Goal: Information Seeking & Learning: Learn about a topic

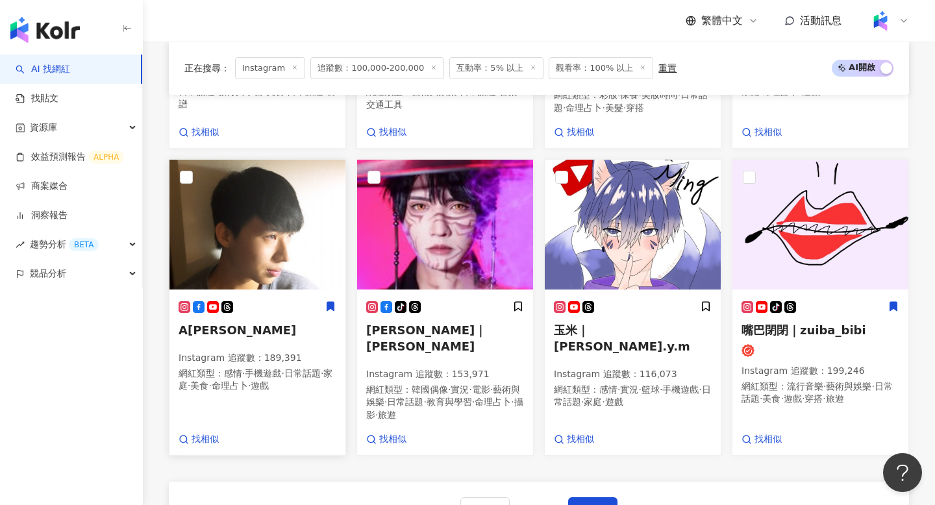
scroll to position [984, 0]
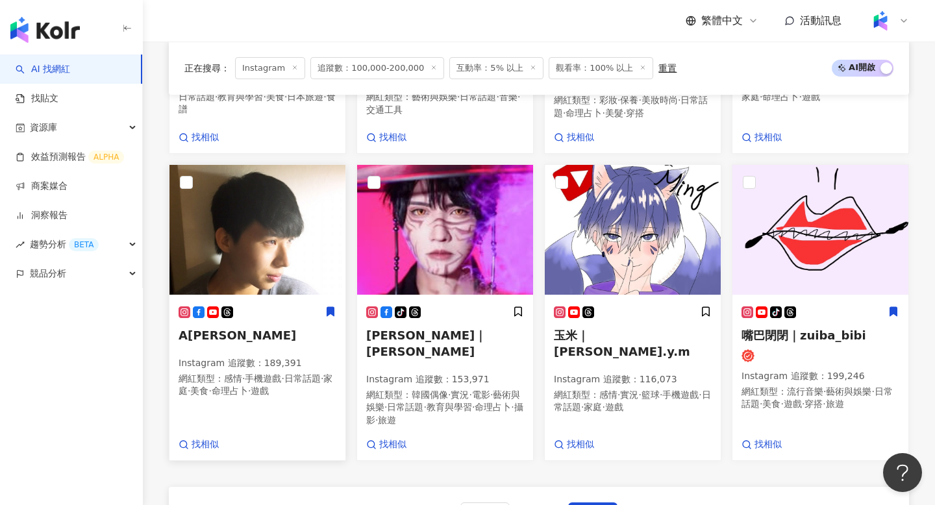
click at [249, 198] on img at bounding box center [257, 230] width 176 height 130
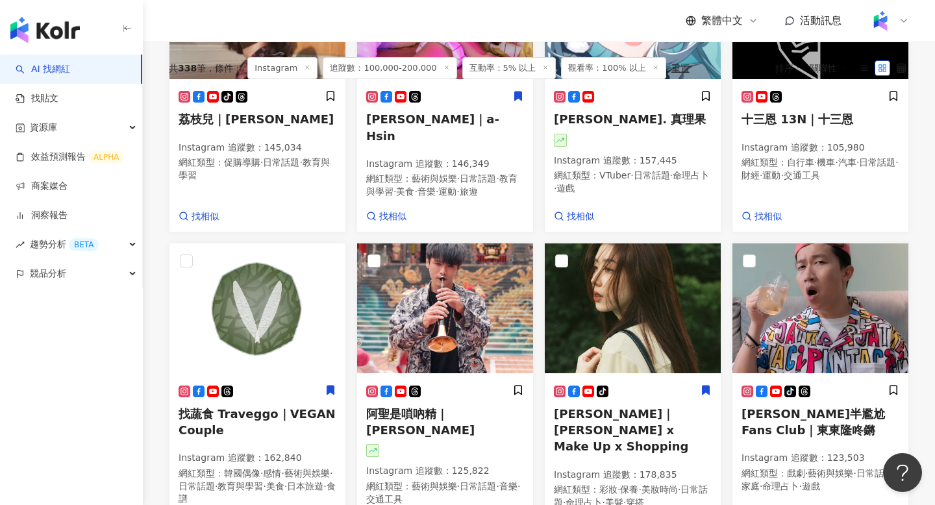
scroll to position [0, 0]
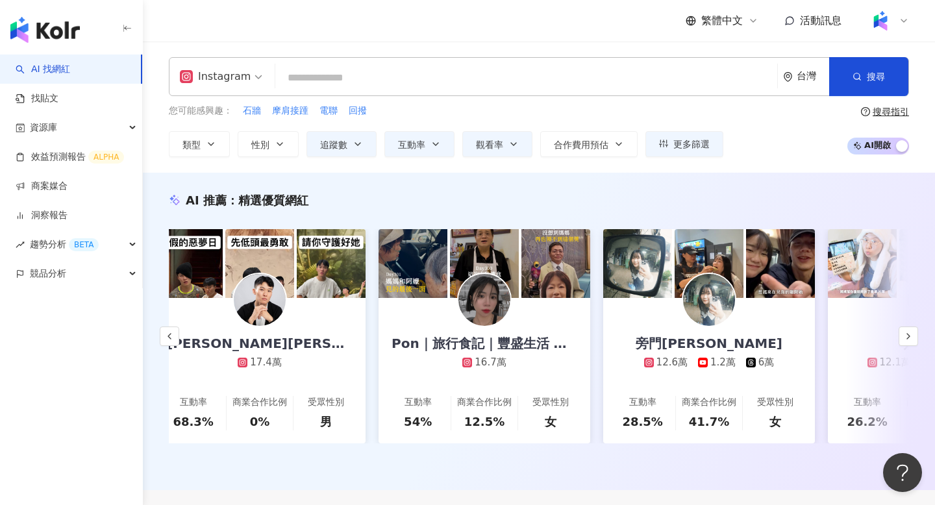
click at [322, 88] on input "search" at bounding box center [526, 78] width 492 height 25
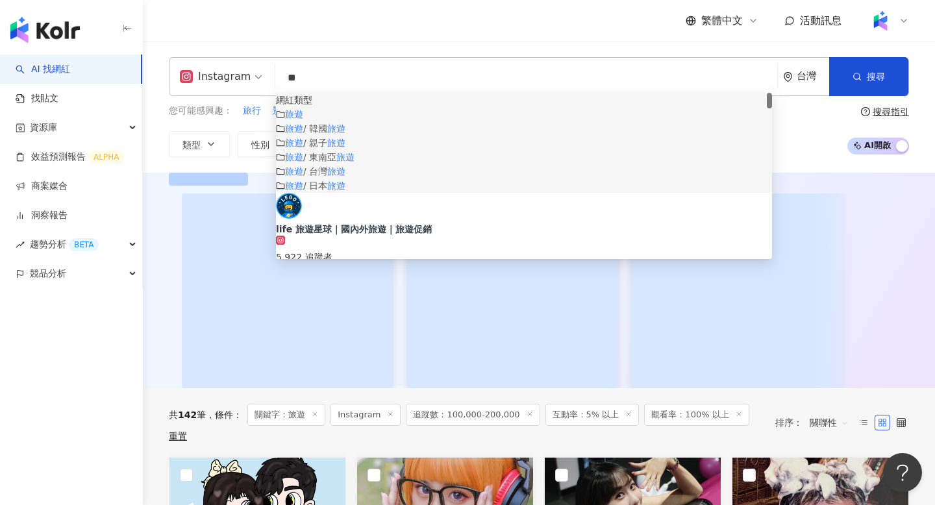
type input "**"
click at [819, 137] on div "您可能感興趣： 旅行 景點 旅行地點 觀光 旅遊行李 類型 性別 追蹤數 互動率 觀看率 合作費用預估 更多篩選 ****** - ****** 不限 小型 …" at bounding box center [539, 130] width 740 height 53
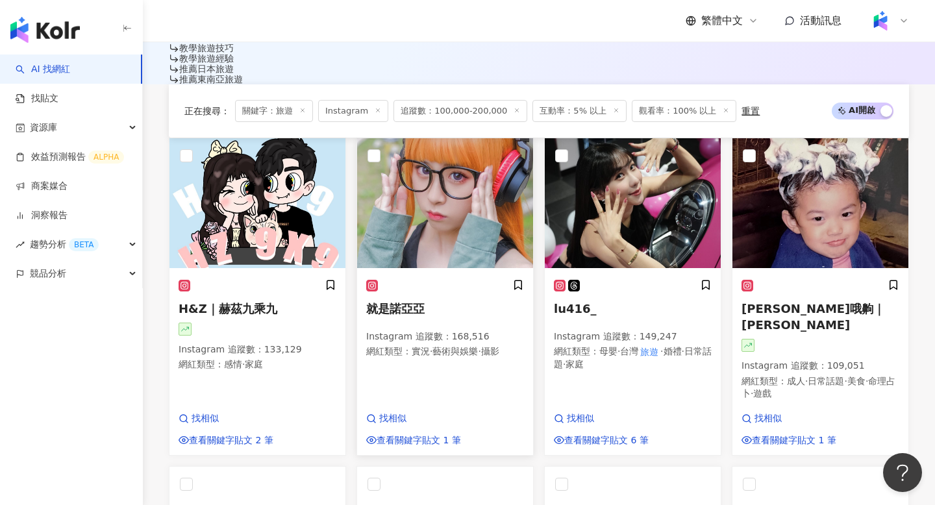
scroll to position [522, 0]
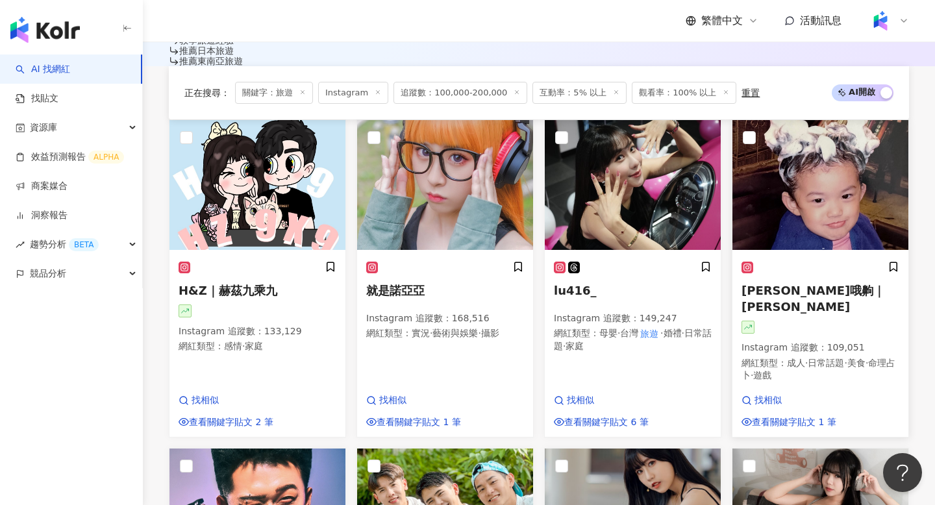
click at [784, 284] on span "紀欣伶哦齁｜cindychi_life" at bounding box center [813, 299] width 143 height 30
click at [791, 284] on span "紀欣伶哦齁｜cindychi_life" at bounding box center [813, 299] width 143 height 30
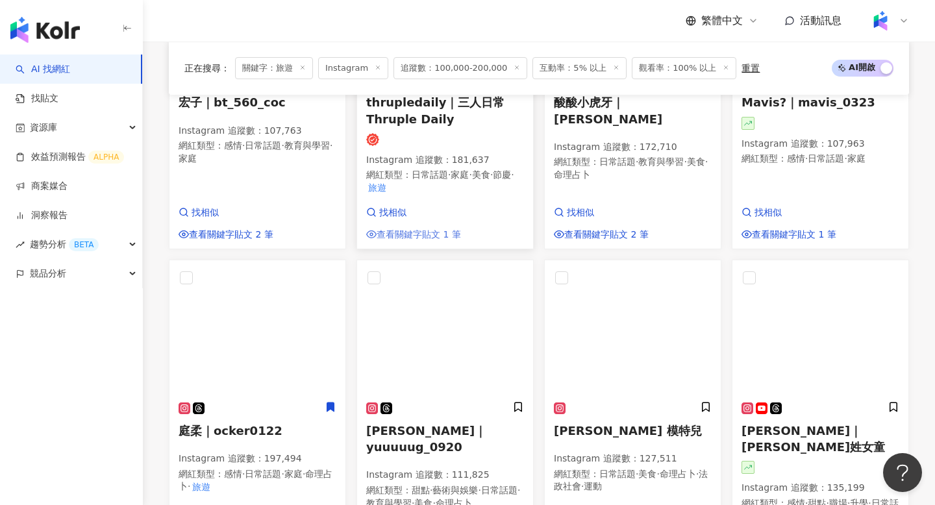
scroll to position [1040, 0]
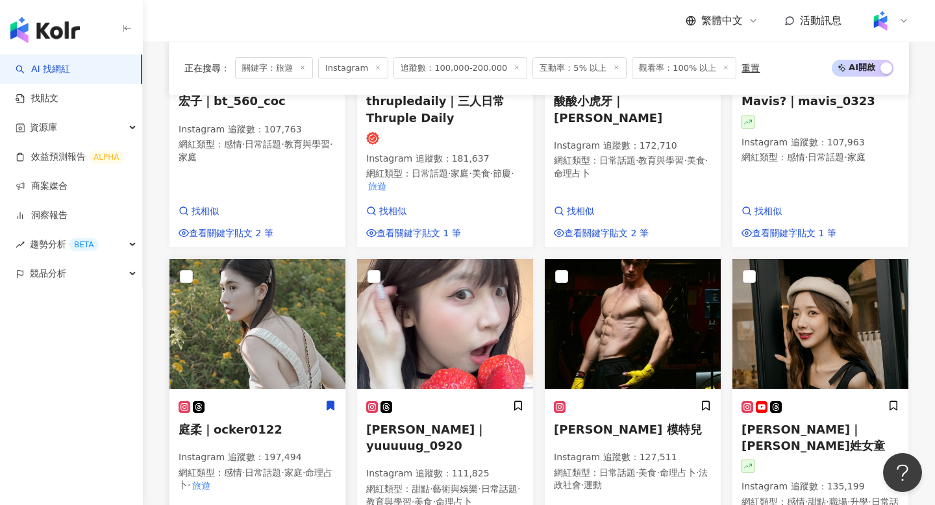
click at [230, 423] on span "庭柔｜ocker0122" at bounding box center [231, 430] width 104 height 14
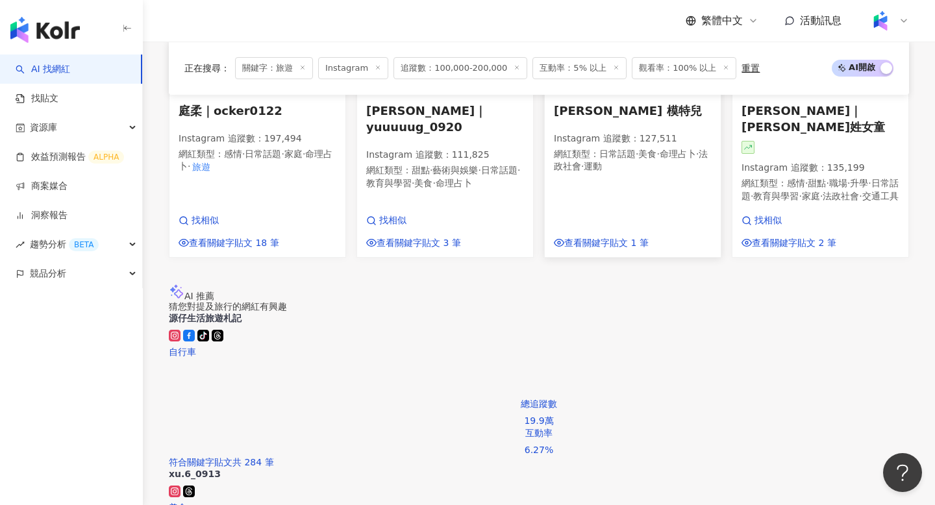
scroll to position [1377, 0]
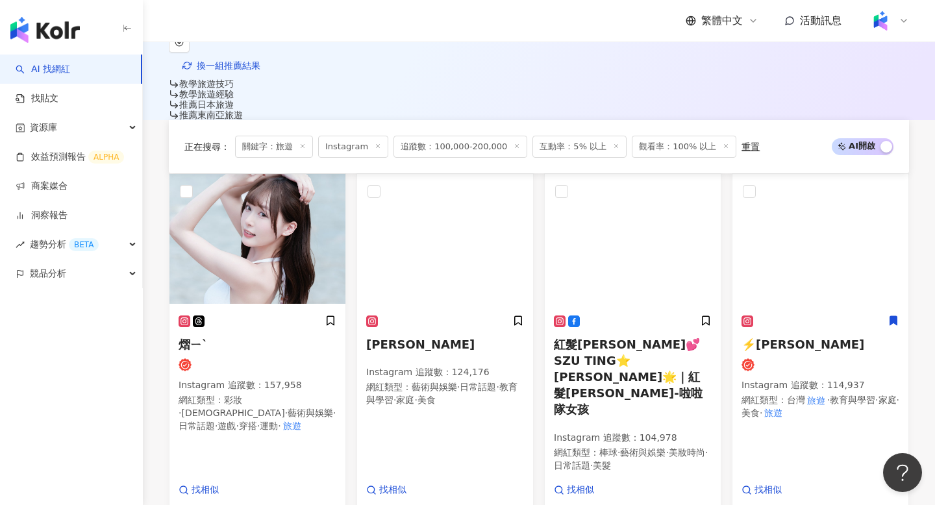
scroll to position [443, 0]
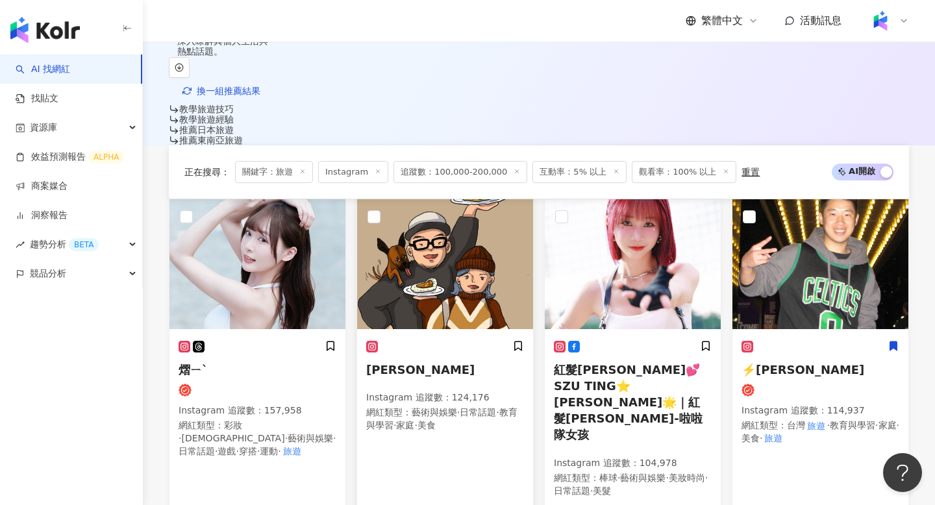
click at [407, 363] on span "木俞娘娘" at bounding box center [420, 370] width 108 height 14
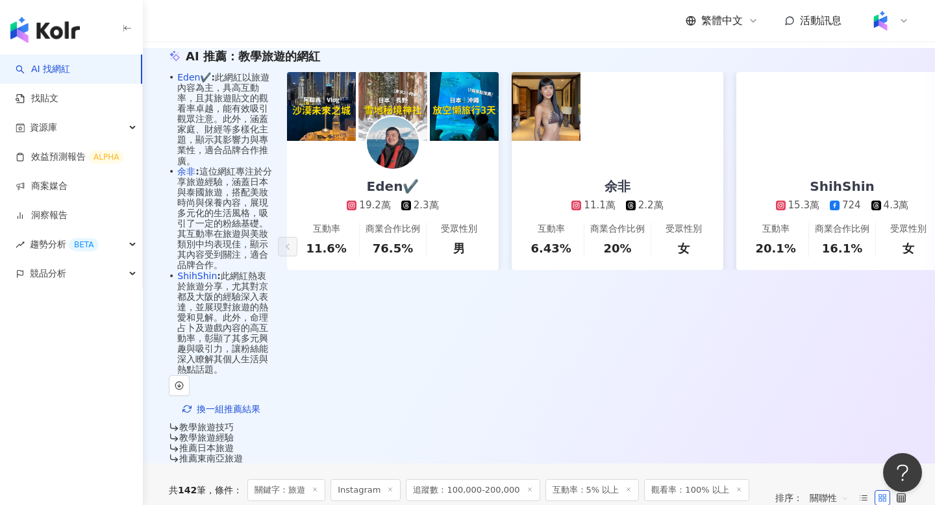
scroll to position [0, 0]
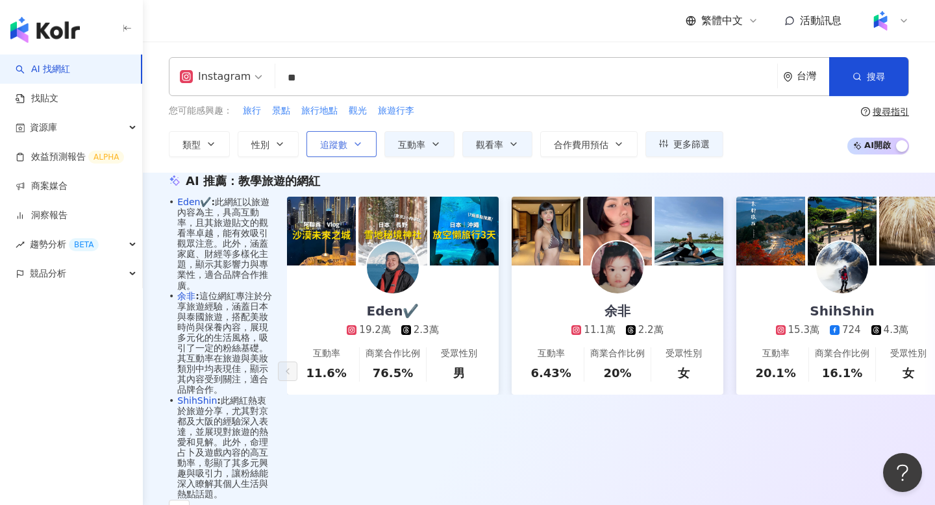
click at [338, 150] on button "追蹤數" at bounding box center [341, 144] width 70 height 26
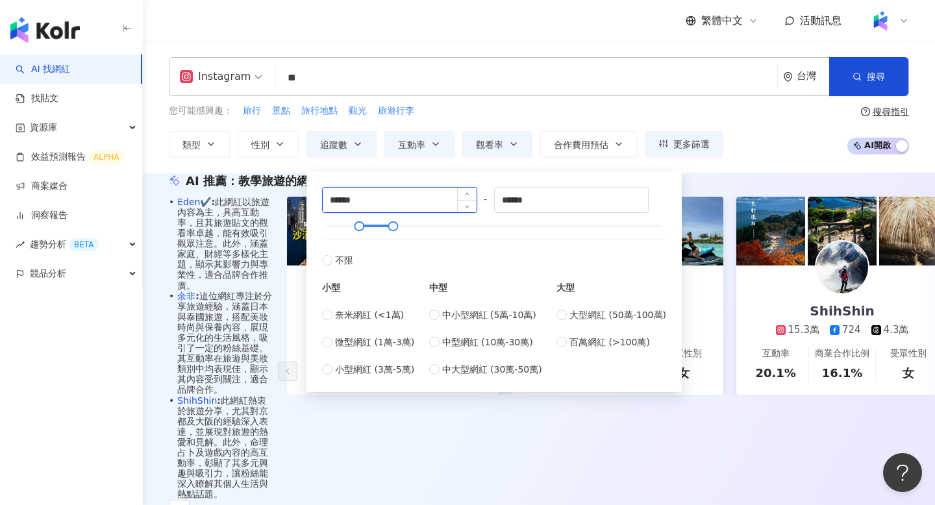
click at [355, 200] on input "******" at bounding box center [400, 200] width 154 height 25
type input "*"
type input "*****"
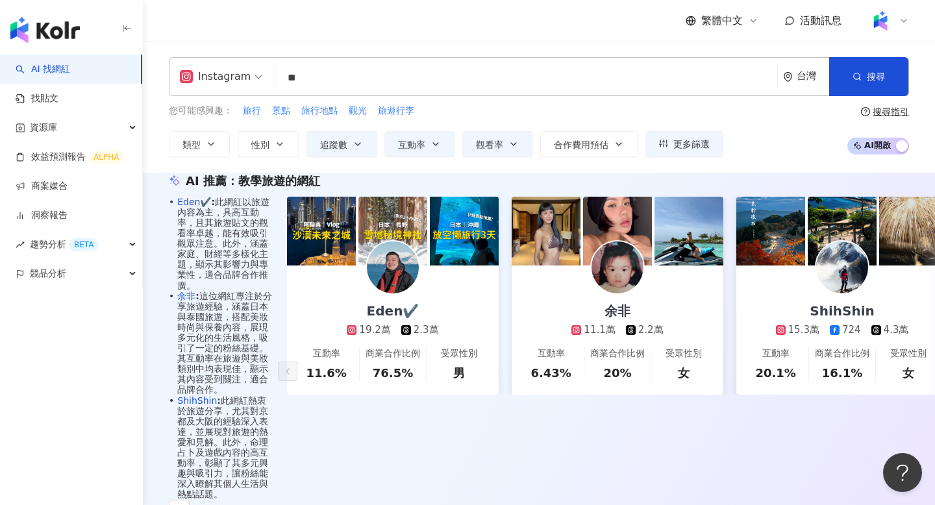
click at [772, 168] on div "Instagram ** 台灣 搜尋 customizedTag 44248958-551b-413e-a4de-0f082a819897 網紅類型 旅遊 旅…" at bounding box center [539, 107] width 792 height 131
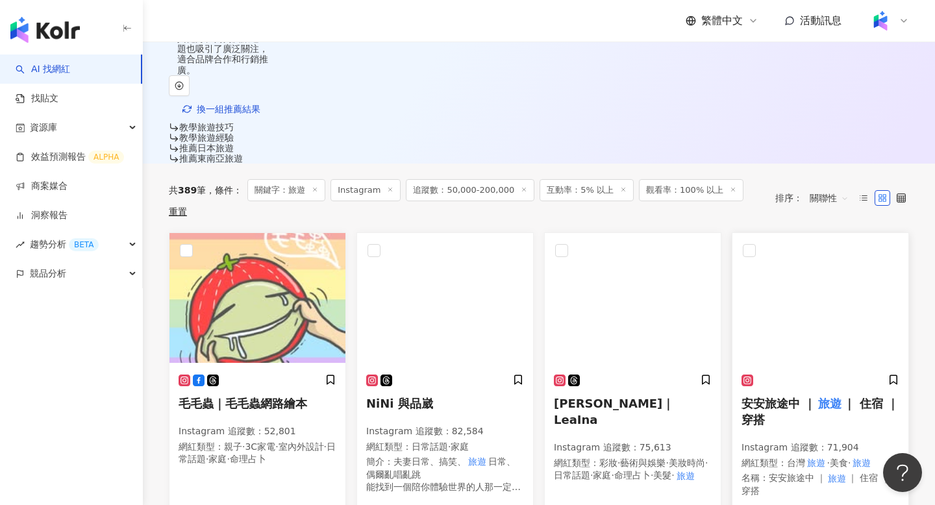
scroll to position [443, 0]
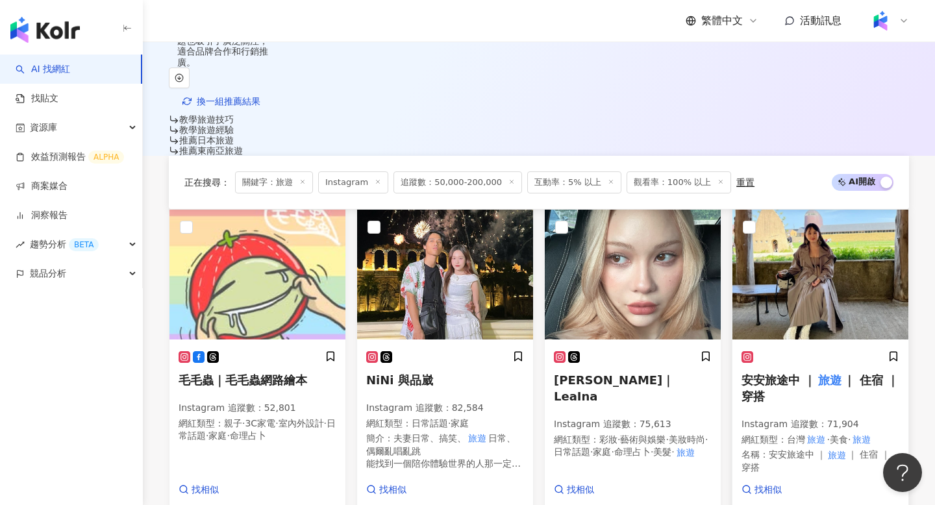
click at [779, 373] on span "安安旅途中 ｜" at bounding box center [779, 380] width 74 height 14
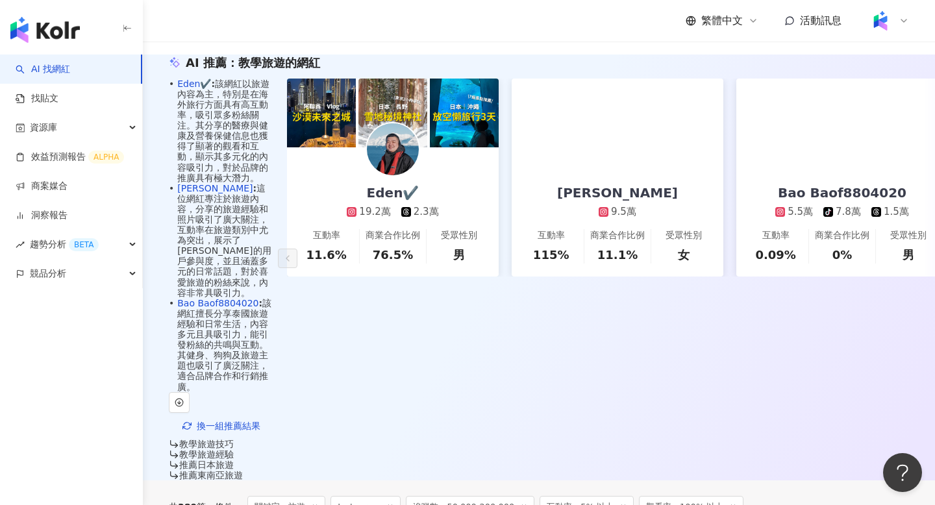
scroll to position [283, 0]
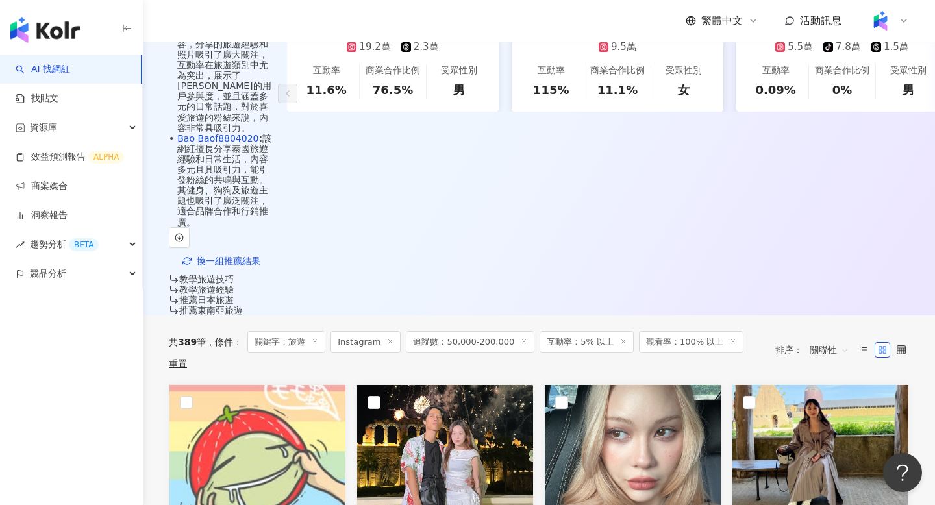
click at [828, 316] on div "共 389 筆 條件 ： 關鍵字：旅遊 Instagram 追蹤數：50,000-200,000 互動率：5% 以上 觀看率：100% 以上 重置 排序： 關…" at bounding box center [539, 350] width 740 height 69
click at [828, 340] on span "關聯性" at bounding box center [829, 350] width 39 height 21
click at [821, 371] on div "關鍵字" at bounding box center [829, 364] width 48 height 22
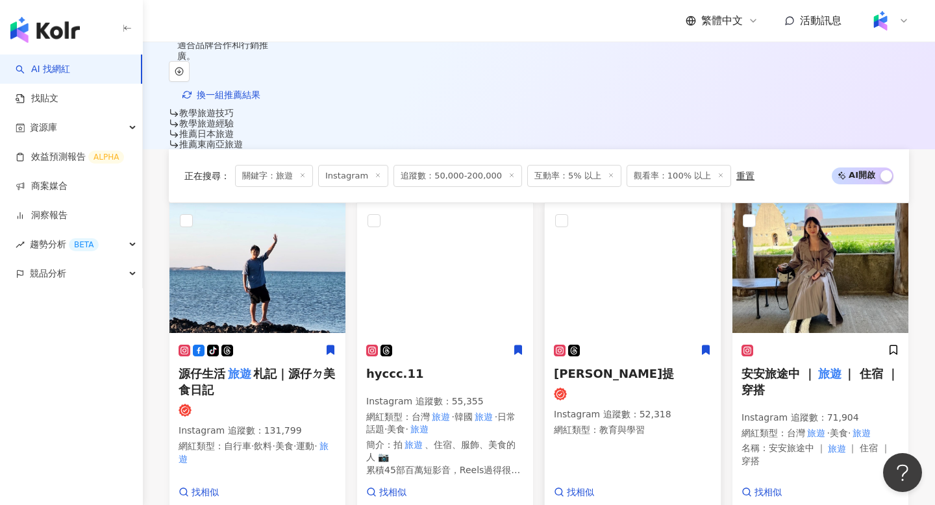
scroll to position [450, 0]
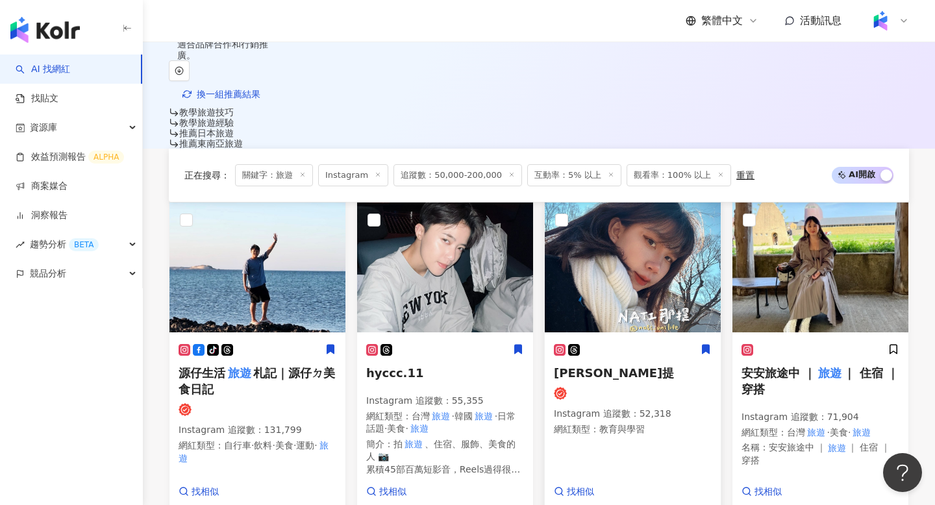
click at [593, 366] on span "Nati那提" at bounding box center [614, 373] width 120 height 14
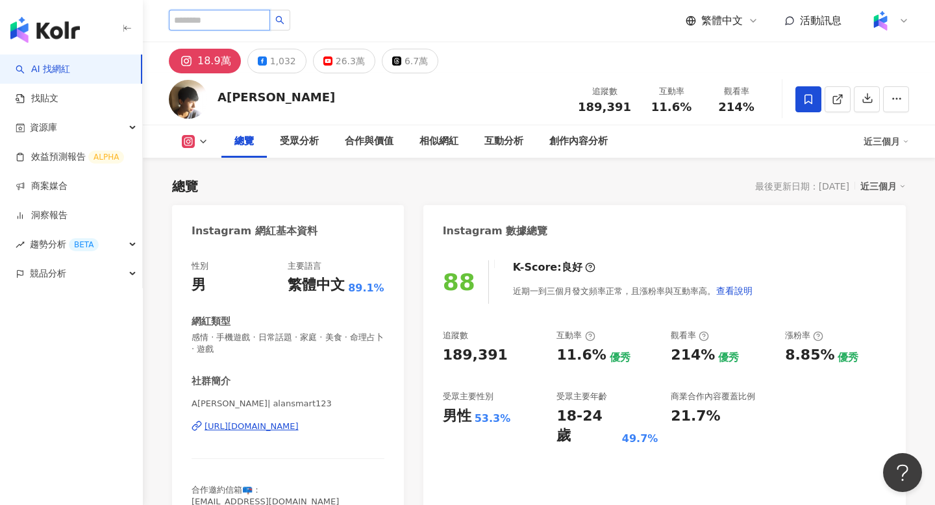
click at [209, 15] on input "search" at bounding box center [219, 20] width 101 height 21
paste input "**"
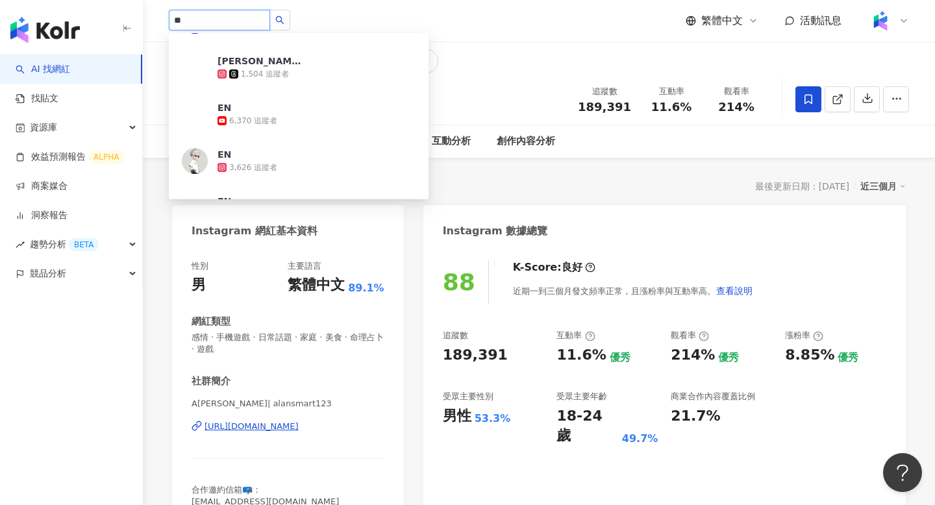
scroll to position [566, 0]
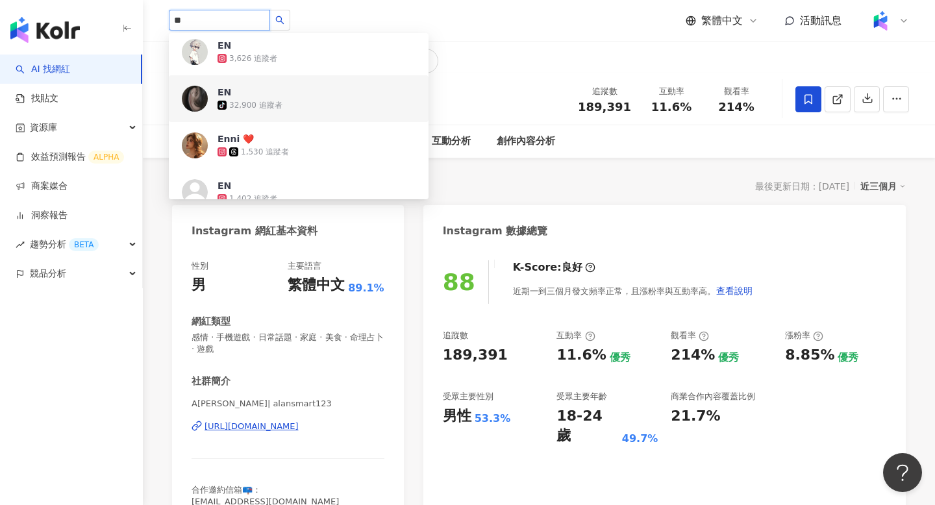
type input "**"
click at [517, 71] on div "18.9萬 1,032 26.3萬 6.7萬" at bounding box center [539, 57] width 792 height 31
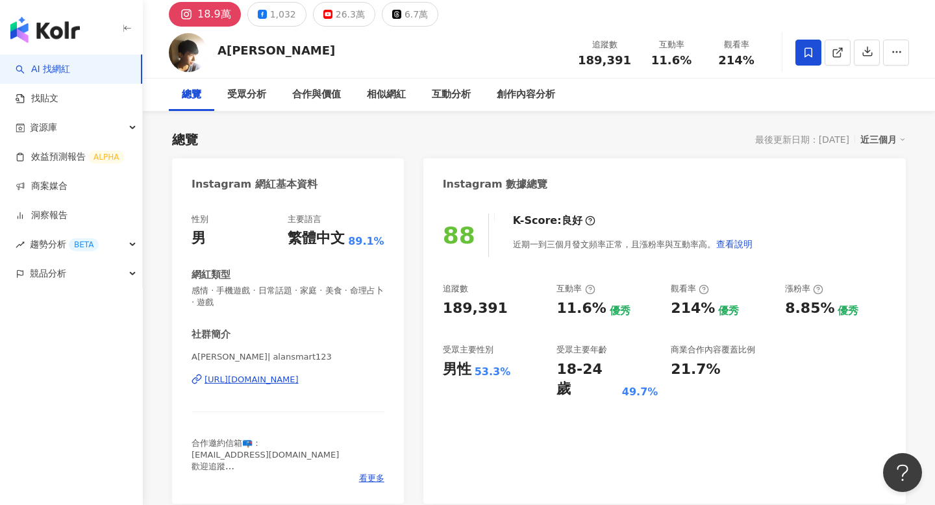
scroll to position [48, 0]
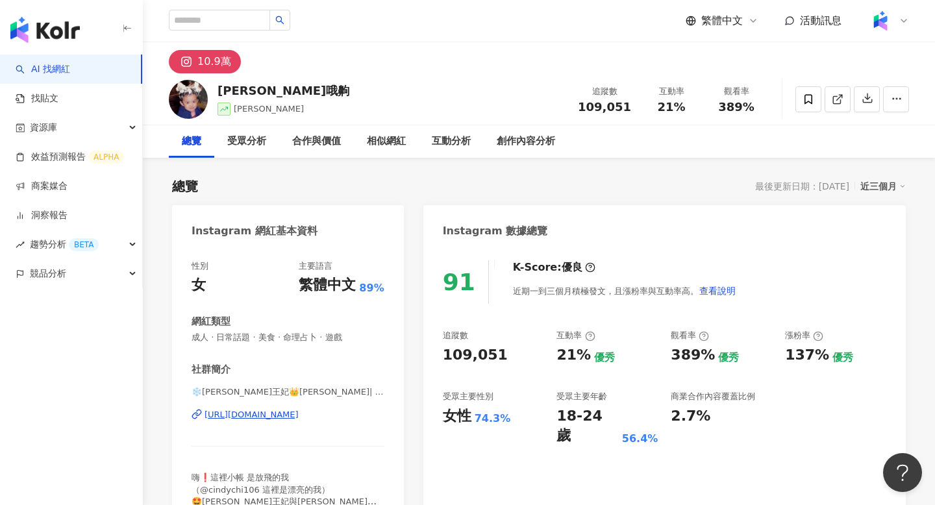
click at [299, 419] on div "[URL][DOMAIN_NAME]" at bounding box center [252, 415] width 94 height 12
click at [508, 140] on div "創作內容分析" at bounding box center [526, 142] width 58 height 16
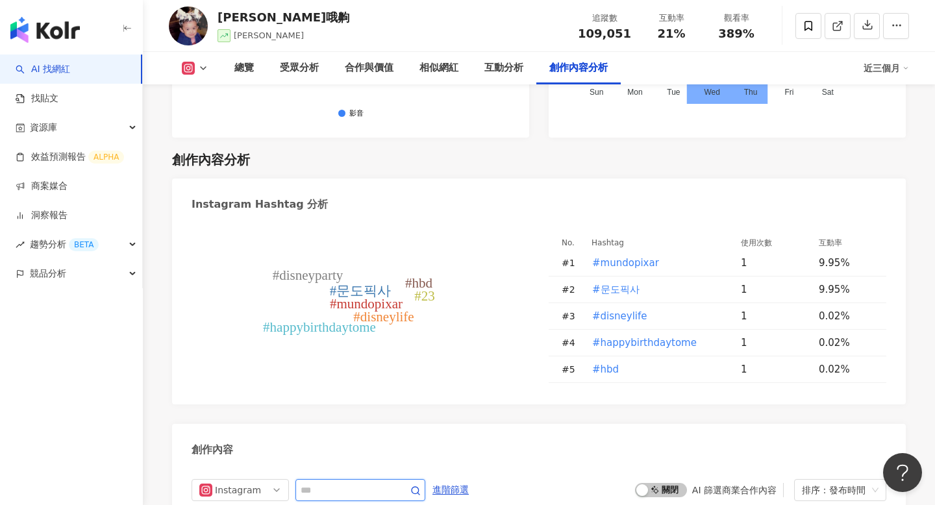
click at [354, 482] on input "text" at bounding box center [346, 490] width 91 height 16
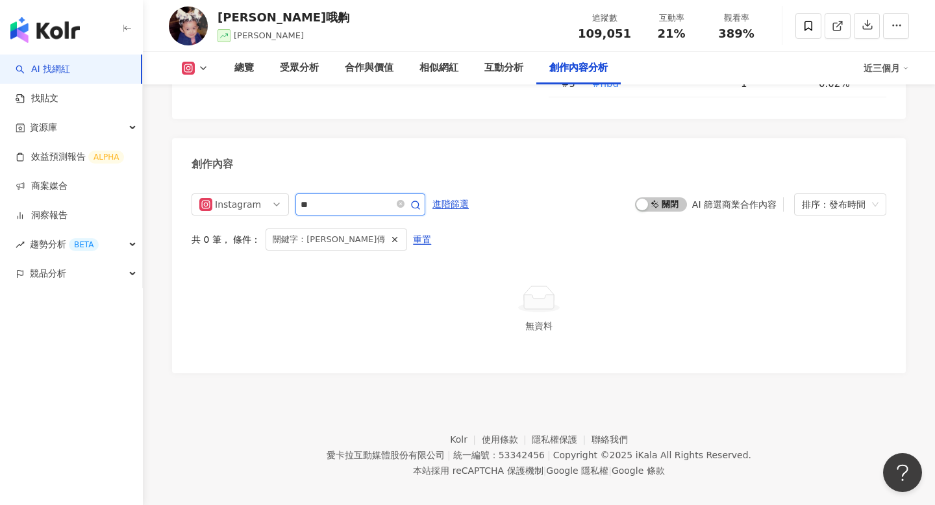
scroll to position [3896, 0]
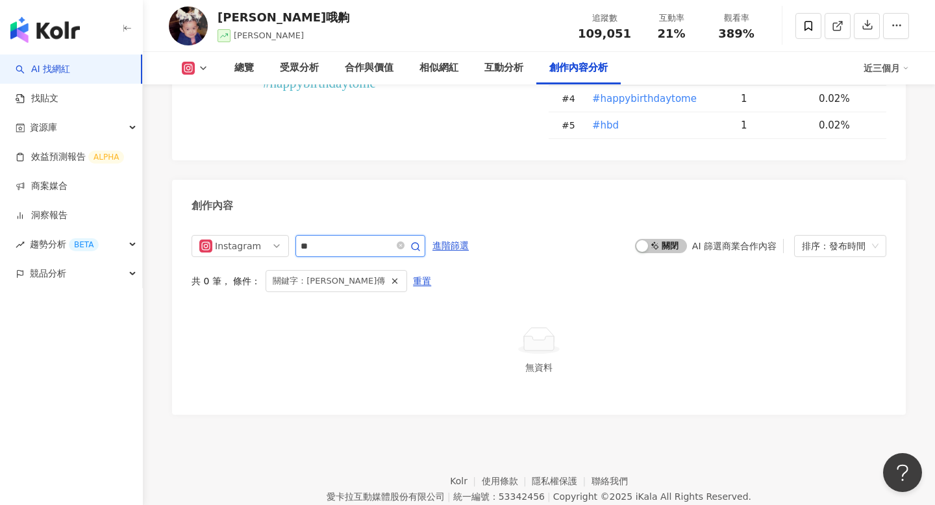
click at [357, 238] on input "**" at bounding box center [346, 246] width 91 height 16
type input "**"
click at [401, 242] on icon "close-circle" at bounding box center [401, 246] width 8 height 8
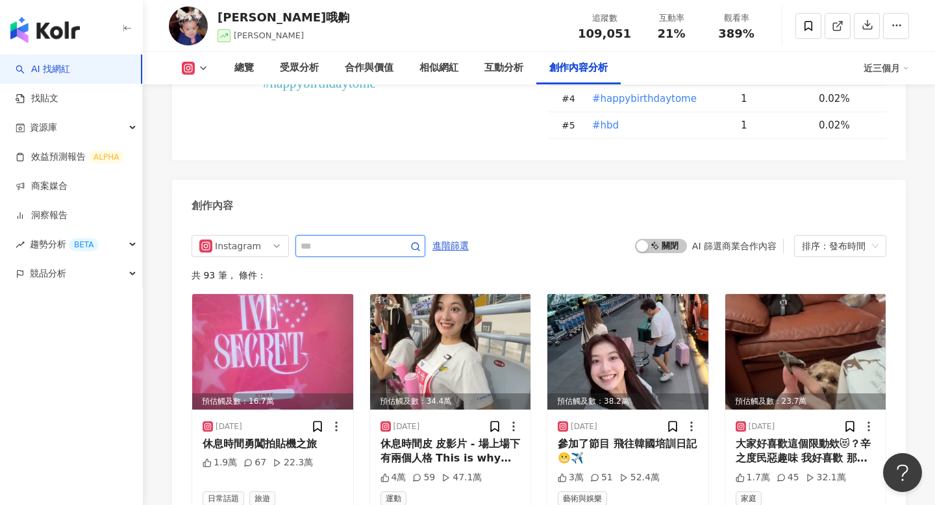
scroll to position [3937, 0]
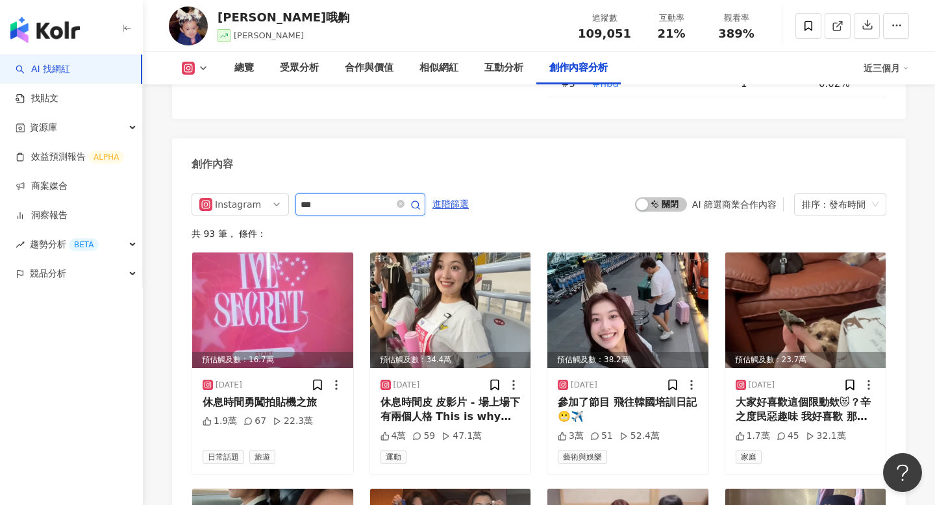
type input "***"
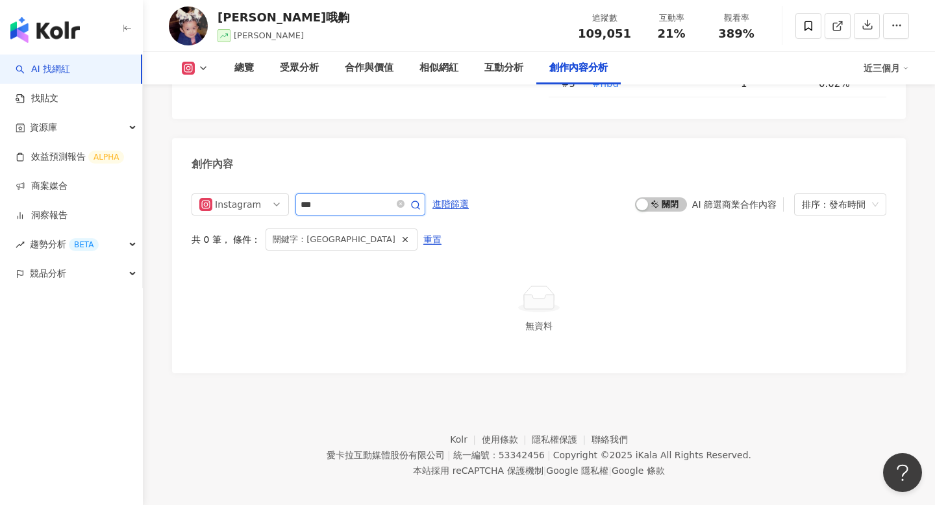
scroll to position [3896, 0]
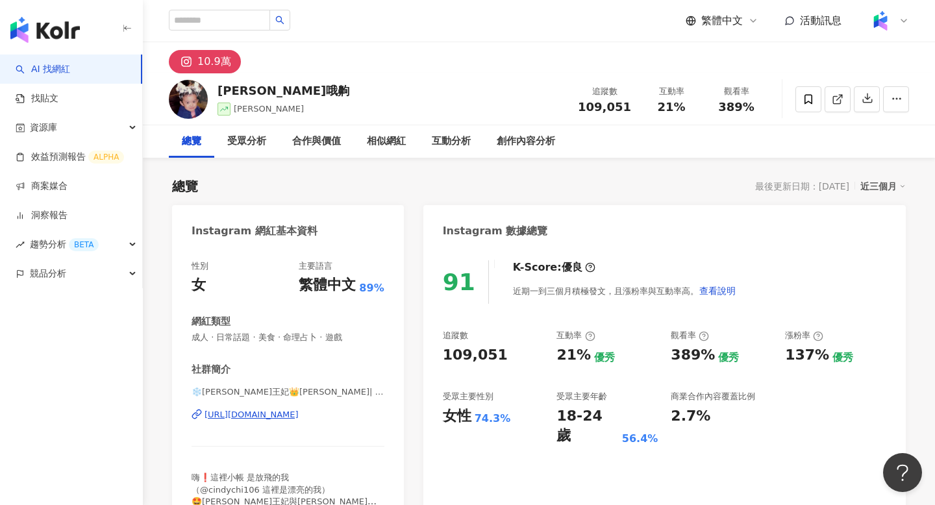
click at [791, 186] on div "最後更新日期：[DATE]" at bounding box center [802, 186] width 94 height 10
click at [299, 418] on div "[URL][DOMAIN_NAME]" at bounding box center [252, 415] width 94 height 12
click at [549, 146] on div "創作內容分析" at bounding box center [526, 142] width 58 height 16
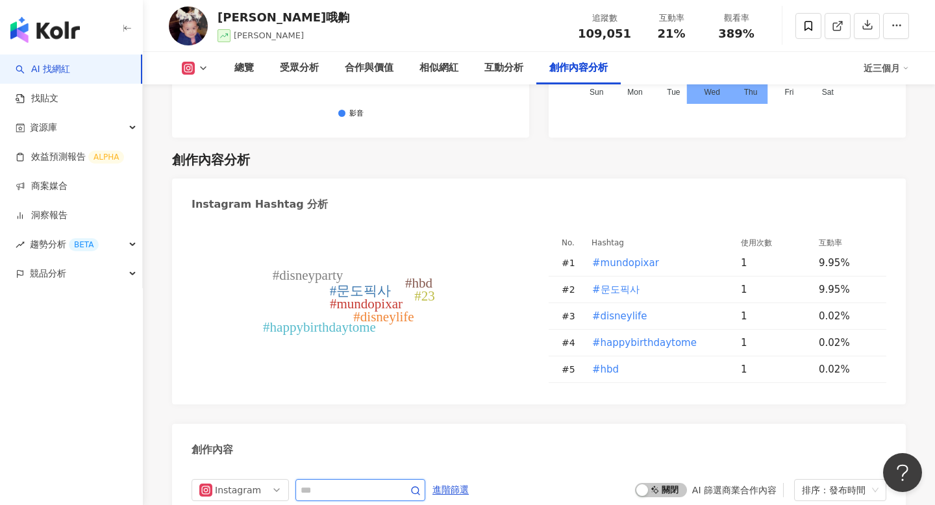
click at [383, 482] on input "text" at bounding box center [346, 490] width 91 height 16
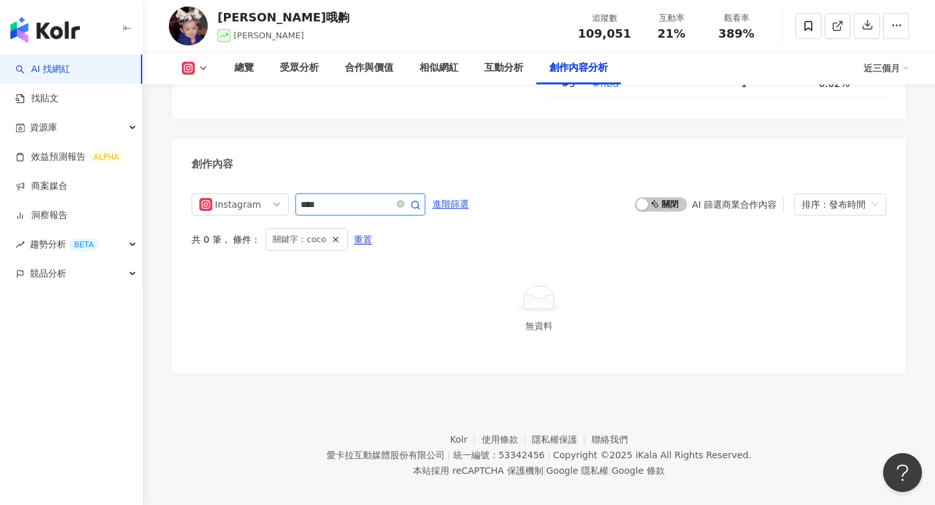
scroll to position [3896, 0]
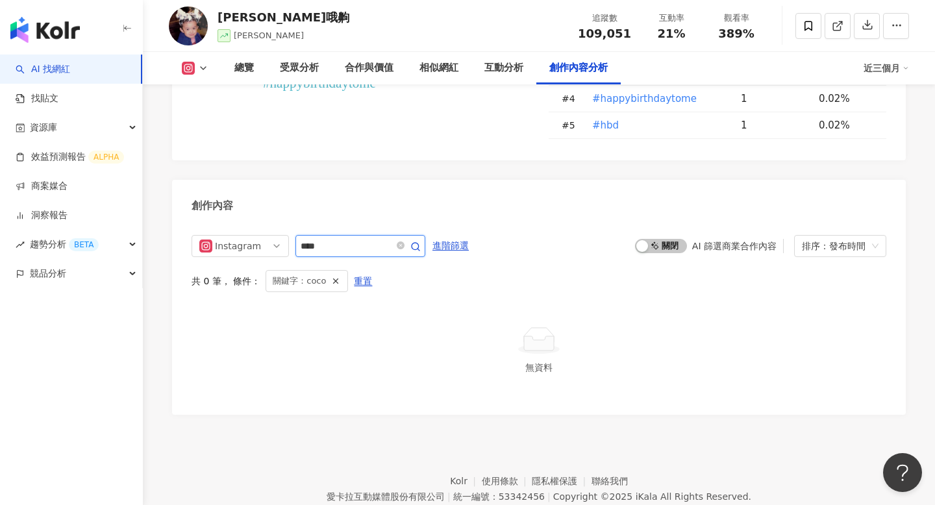
click at [372, 238] on input "****" at bounding box center [346, 246] width 91 height 16
type input "**"
click at [403, 242] on icon "close-circle" at bounding box center [401, 246] width 8 height 8
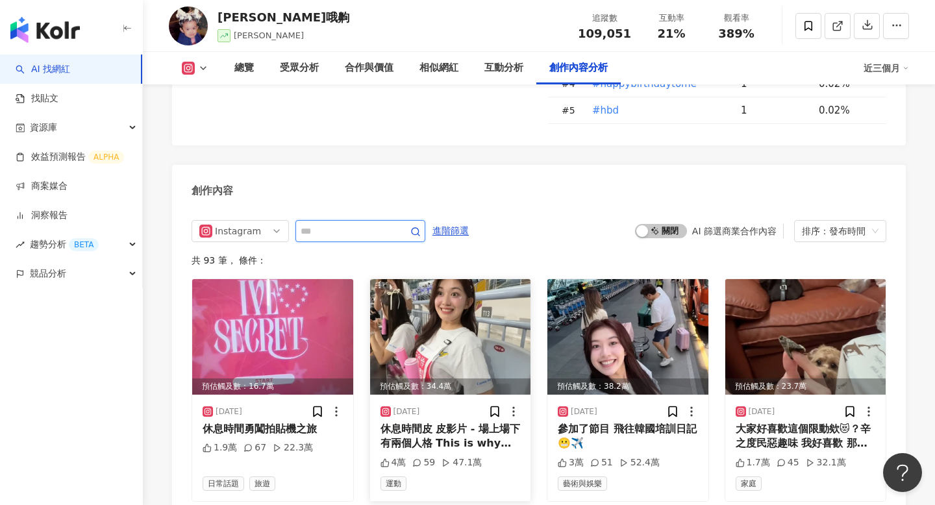
scroll to position [3909, 0]
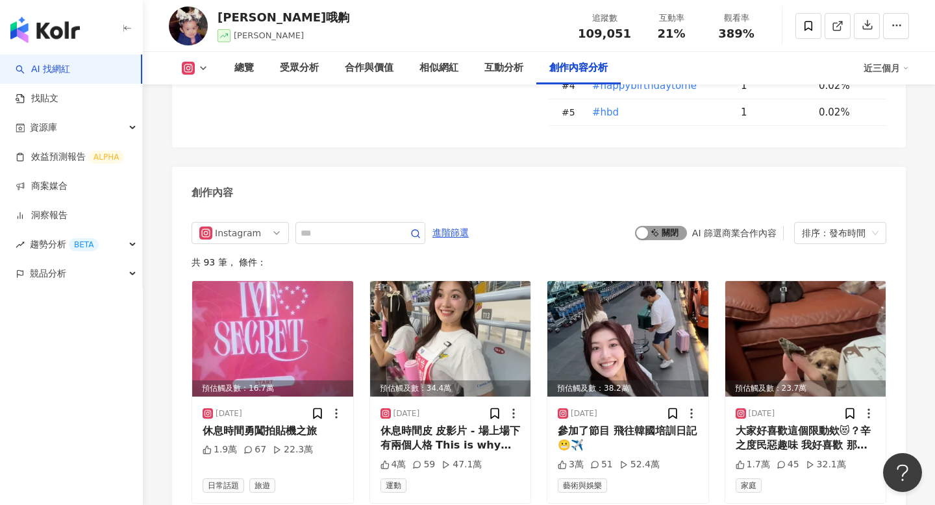
click at [657, 226] on span "啟動 關閉" at bounding box center [661, 233] width 52 height 14
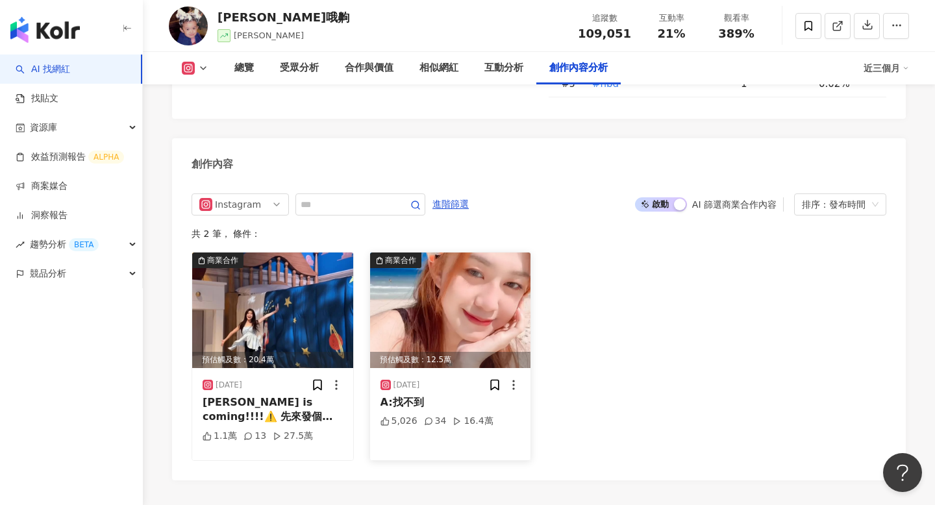
click at [456, 253] on img at bounding box center [450, 311] width 161 height 116
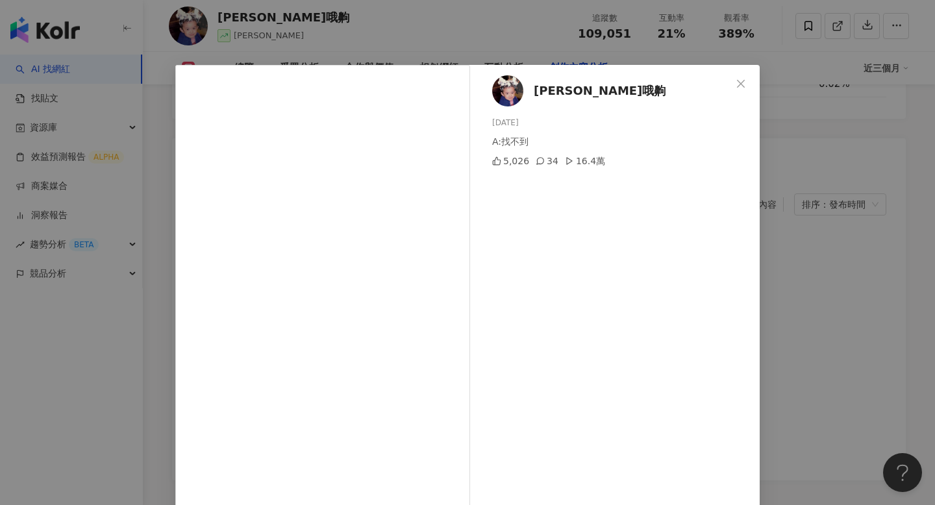
click at [763, 216] on div "紀欣伶哦齁 2025/1/2 A:找不到 5,026 34 16.4萬 查看原始貼文" at bounding box center [467, 252] width 935 height 505
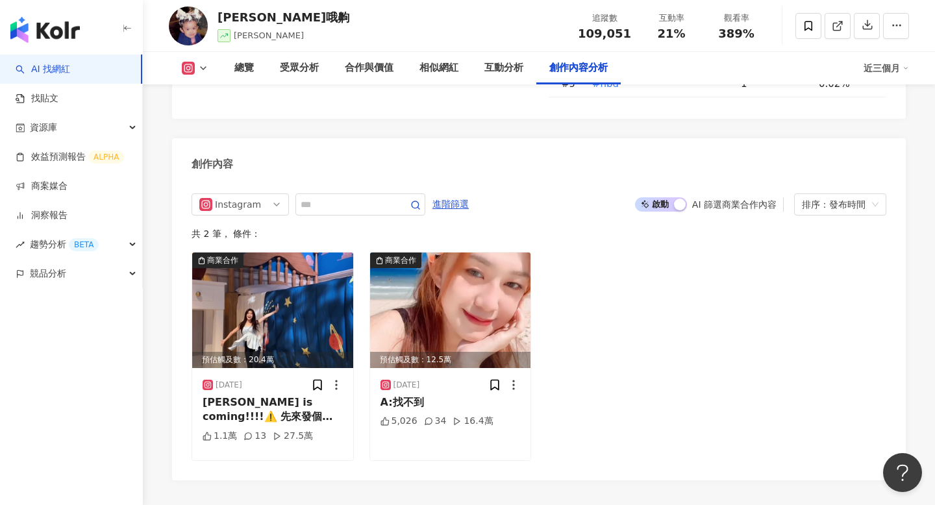
click at [676, 199] on div "button" at bounding box center [680, 205] width 12 height 12
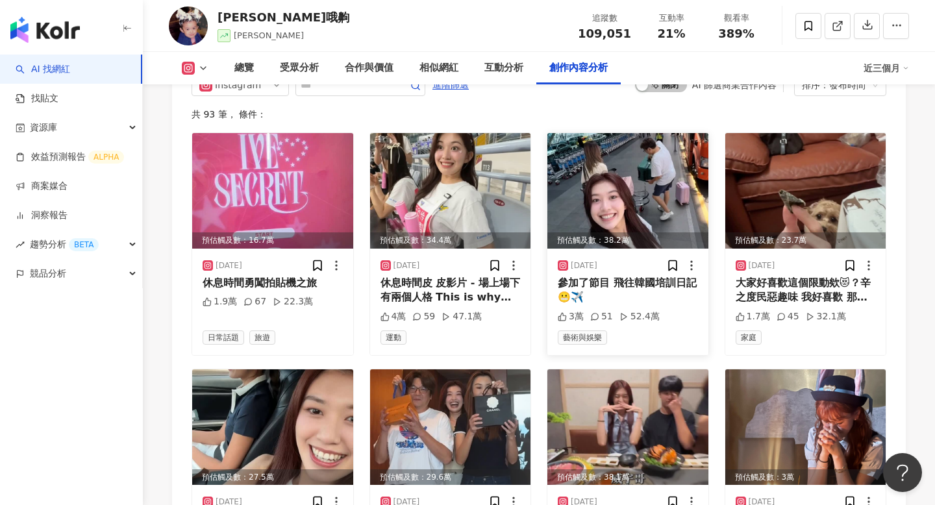
scroll to position [4076, 0]
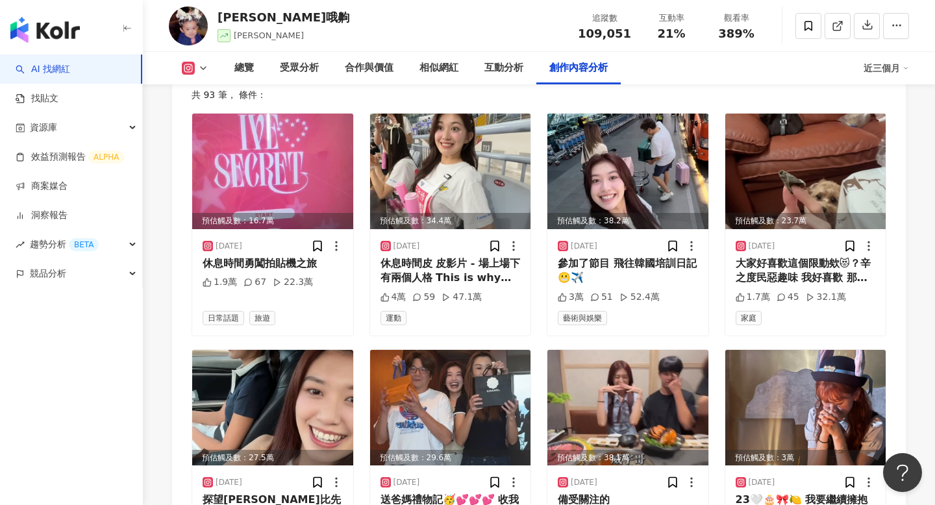
click at [243, 16] on div "紀欣伶哦齁" at bounding box center [284, 17] width 132 height 16
copy div "紀欣伶哦齁"
click at [242, 54] on div "總覽" at bounding box center [243, 68] width 45 height 32
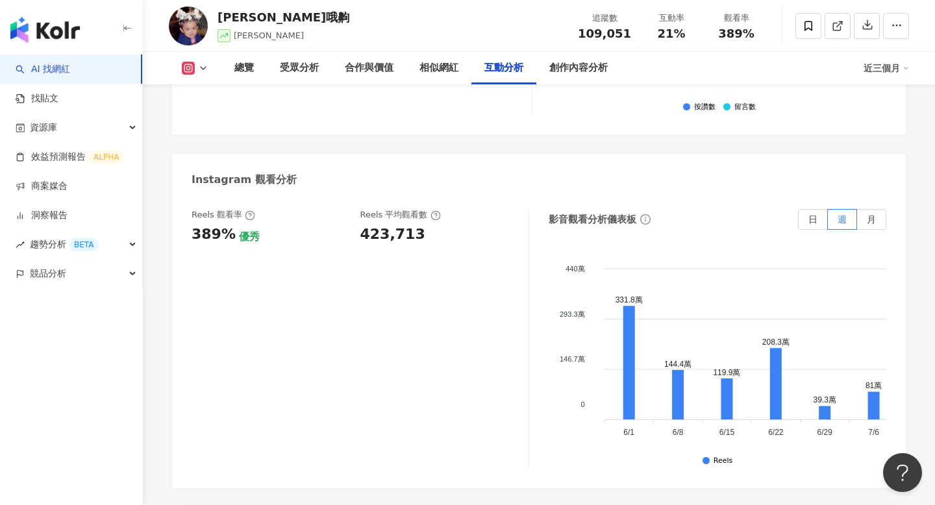
scroll to position [2917, 0]
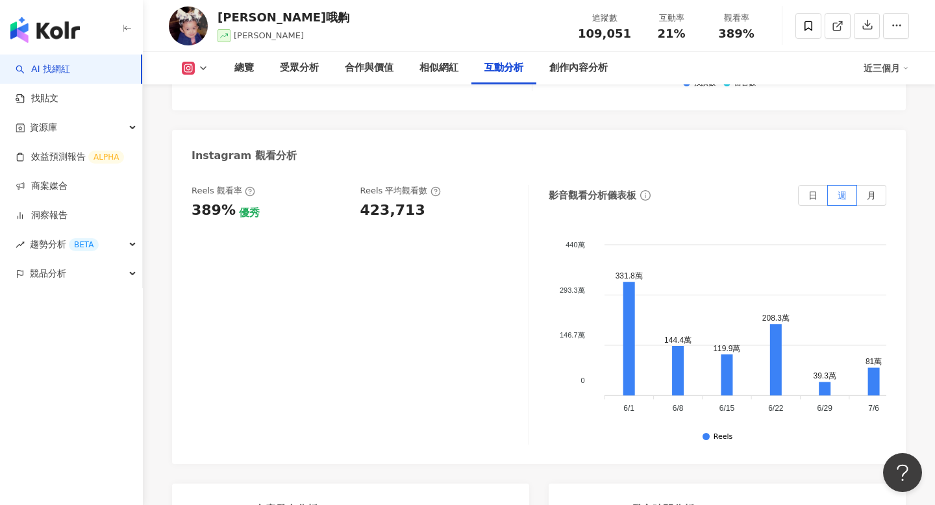
click at [608, 31] on span "109,051" at bounding box center [604, 34] width 53 height 14
copy span "109,051"
click at [674, 36] on span "21%" at bounding box center [671, 33] width 28 height 13
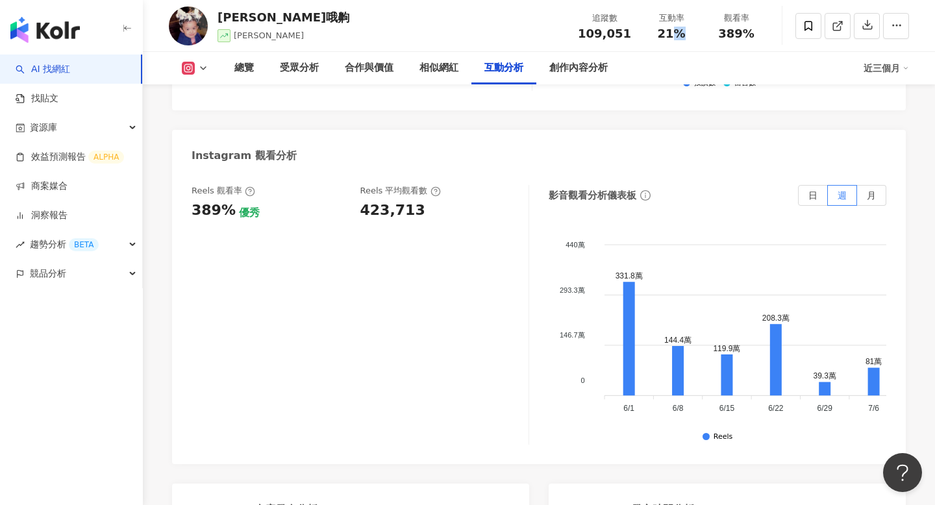
click at [674, 36] on span "21%" at bounding box center [671, 33] width 28 height 13
click at [727, 38] on span "389%" at bounding box center [736, 33] width 36 height 13
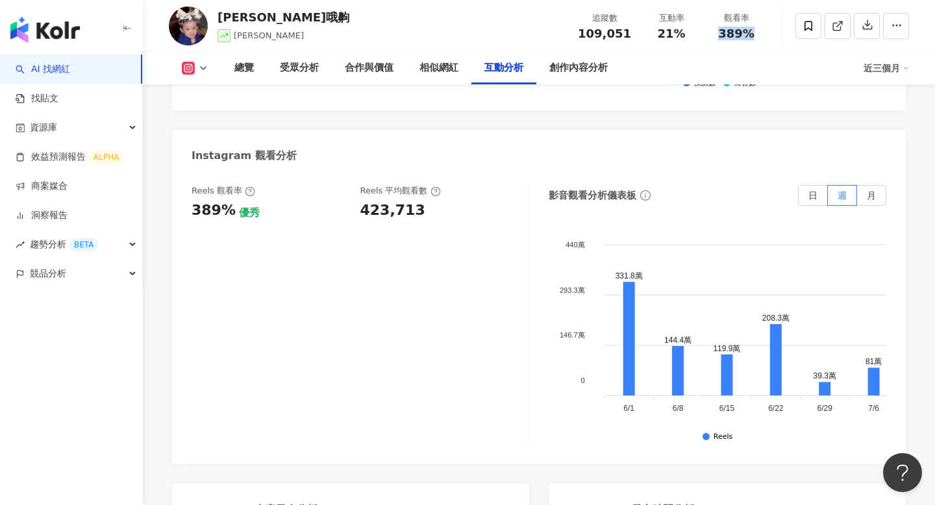
click at [727, 38] on span "389%" at bounding box center [736, 33] width 36 height 13
copy span "389%"
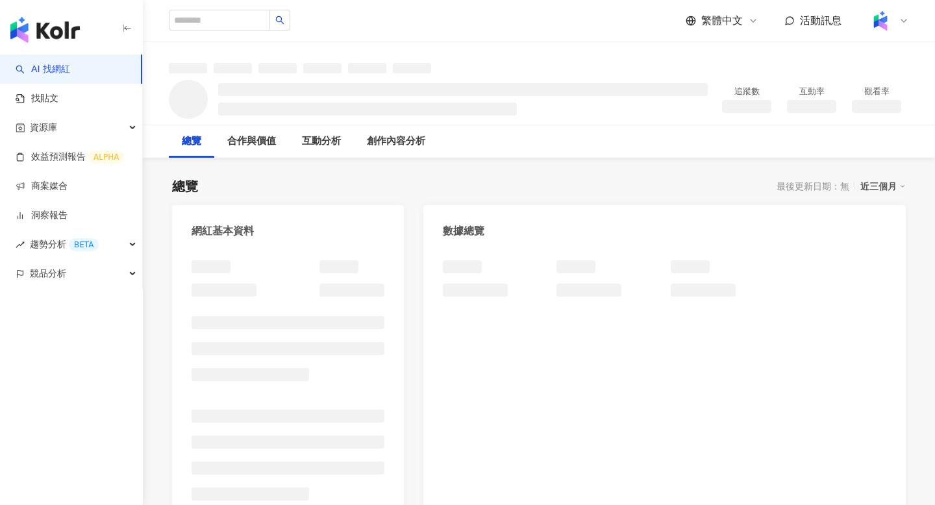
scroll to position [80, 0]
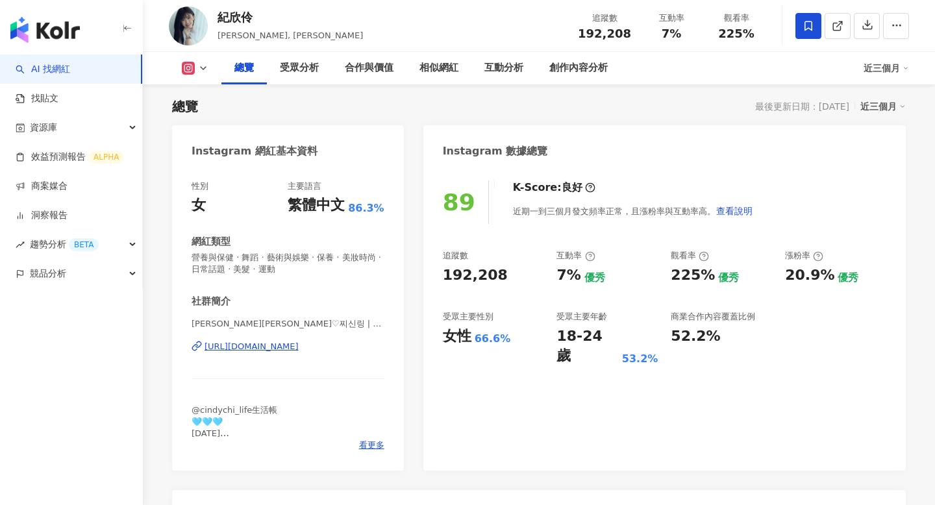
click at [601, 34] on span "192,208" at bounding box center [604, 34] width 53 height 14
copy span "192,208"
click at [732, 33] on span "225%" at bounding box center [736, 33] width 36 height 13
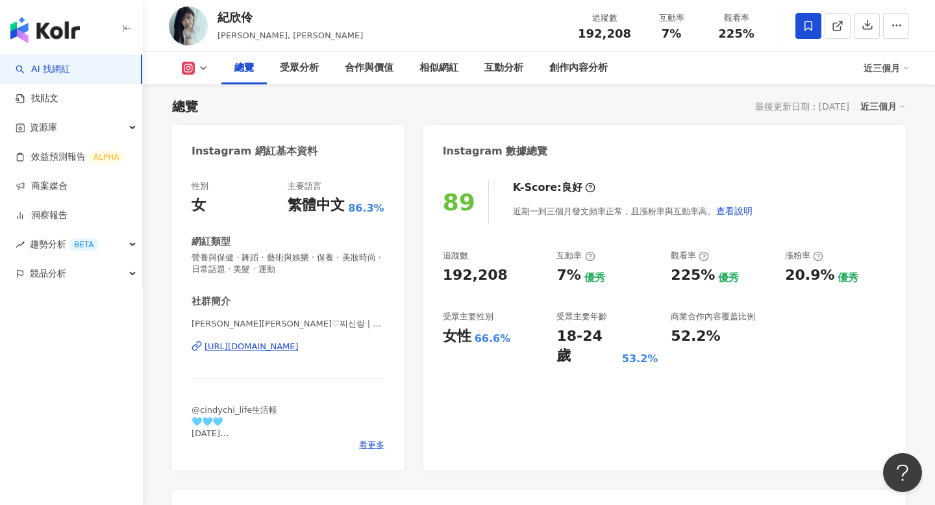
click at [732, 33] on span "225%" at bounding box center [736, 33] width 36 height 13
copy span "225%"
click at [887, 21] on button "button" at bounding box center [896, 26] width 26 height 26
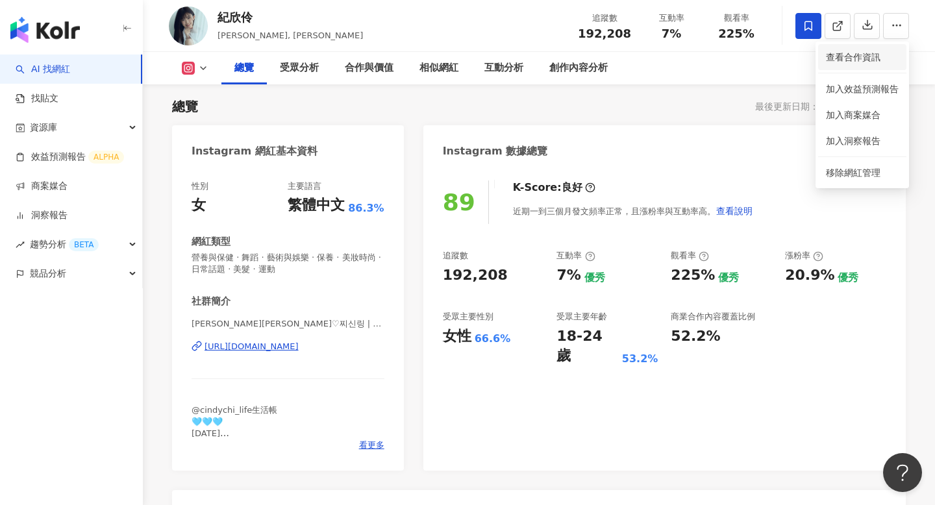
click at [856, 57] on span "查看合作資訊" at bounding box center [862, 57] width 73 height 14
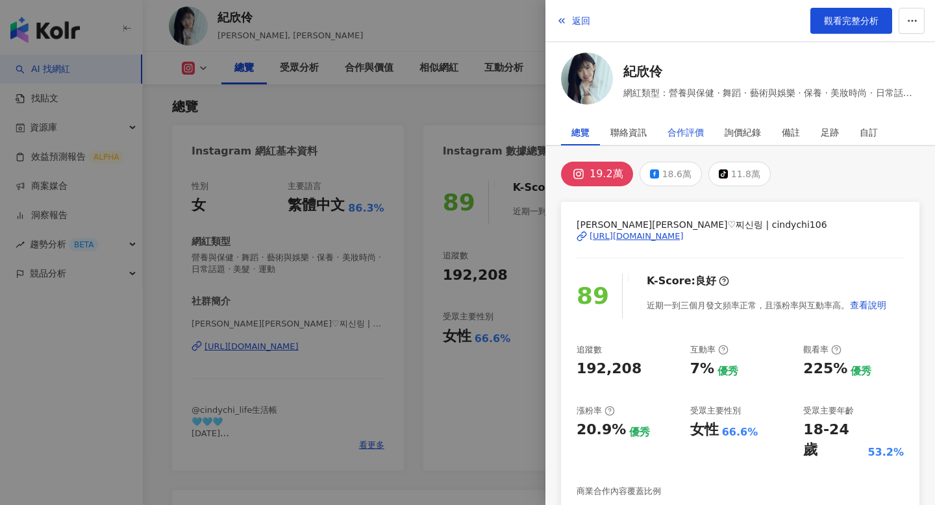
click at [678, 127] on div "合作評價" at bounding box center [685, 132] width 36 height 26
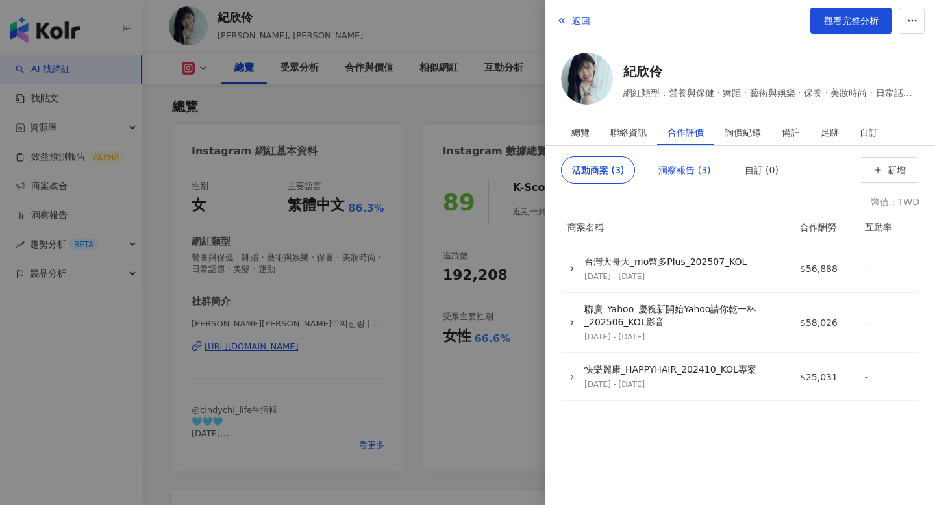
click at [677, 172] on div "洞察報告 (3)" at bounding box center [684, 170] width 52 height 26
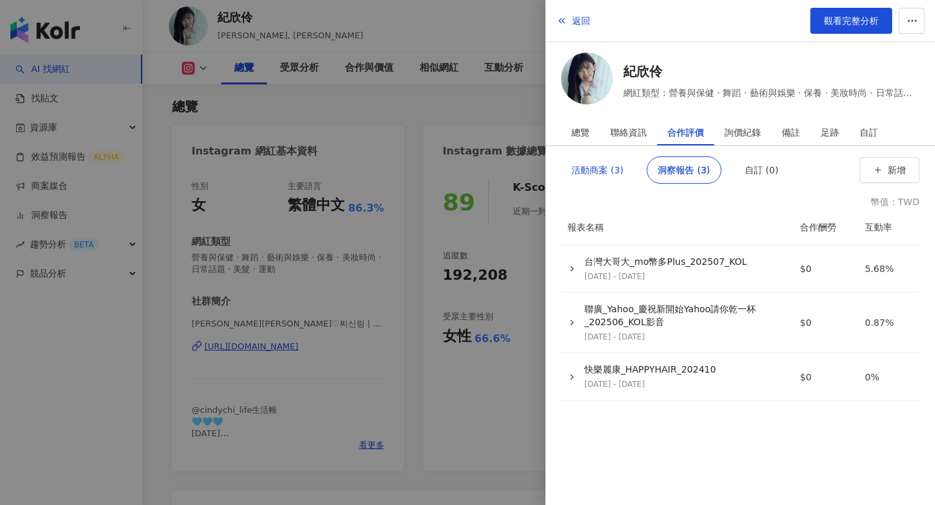
click at [620, 166] on div "活動商案 (3)" at bounding box center [597, 170] width 52 height 26
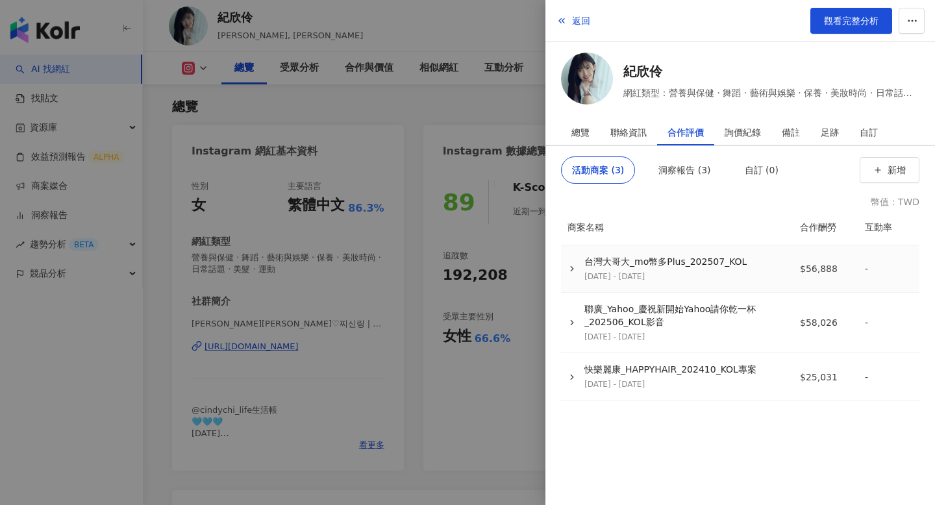
click at [716, 271] on div "2025/7/25 - 2025/9/30" at bounding box center [665, 276] width 162 height 11
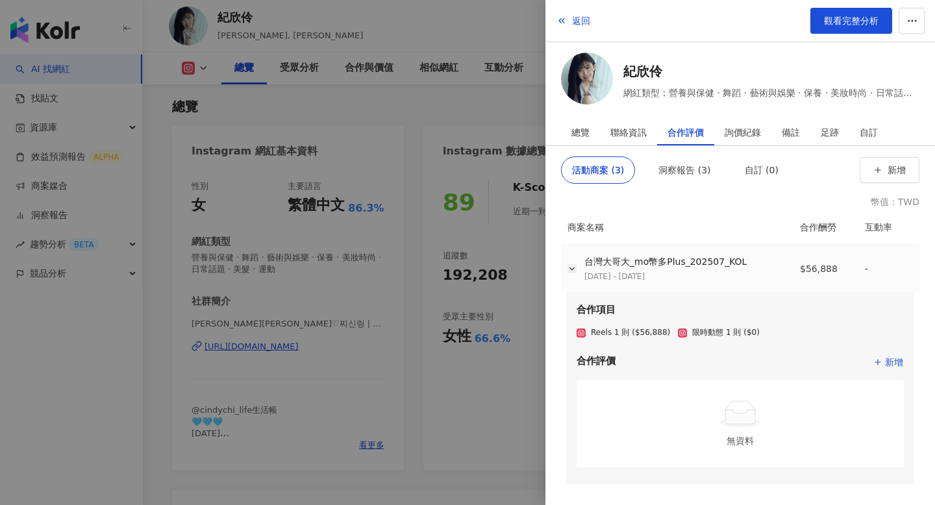
click at [571, 269] on polyline "button" at bounding box center [572, 269] width 5 height 3
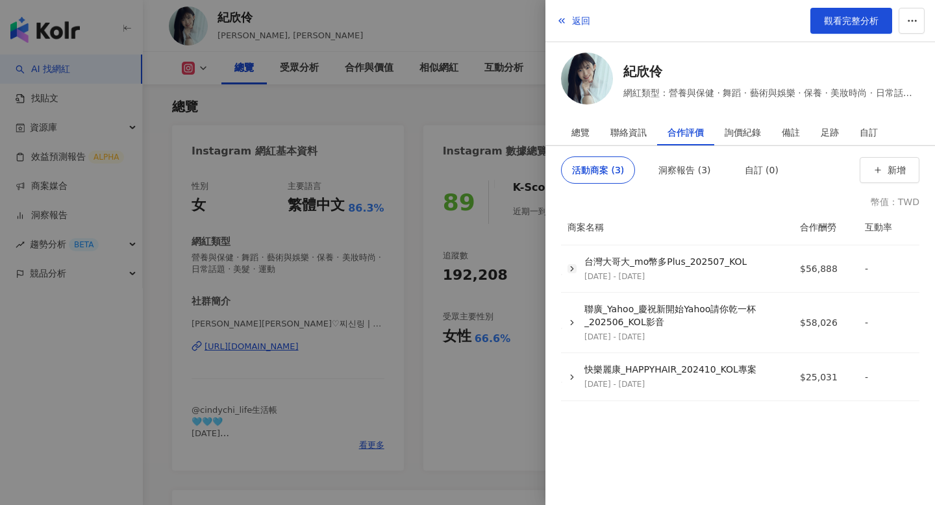
click at [397, 128] on div at bounding box center [467, 252] width 935 height 505
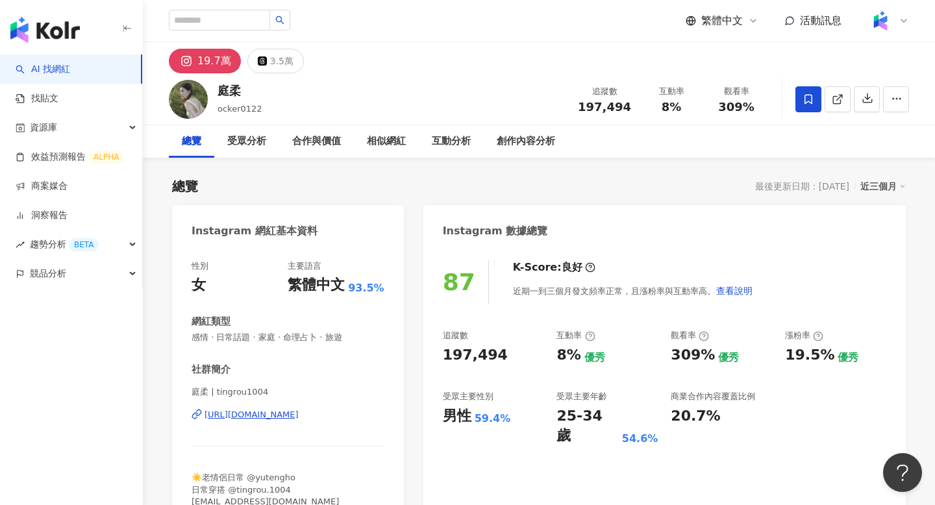
click at [297, 419] on div "[URL][DOMAIN_NAME]" at bounding box center [252, 415] width 94 height 12
click at [532, 145] on div "創作內容分析" at bounding box center [526, 142] width 58 height 16
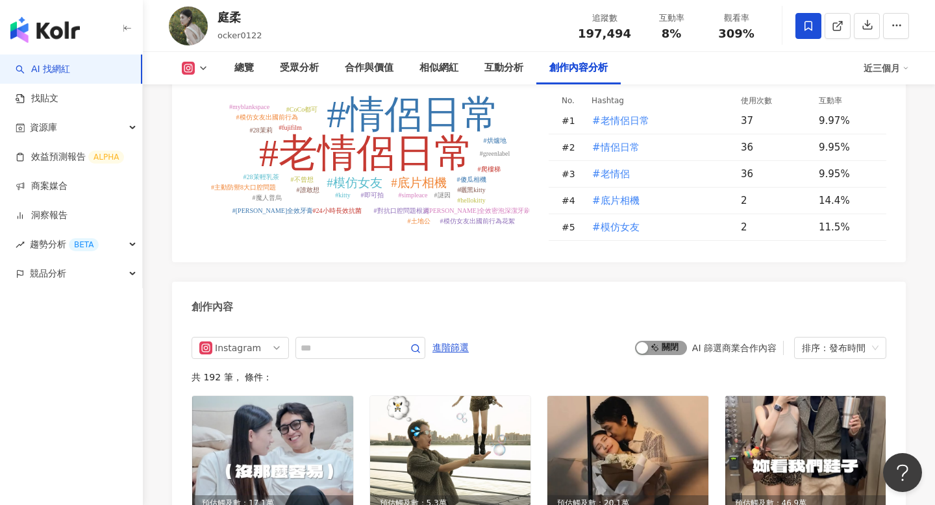
click at [651, 341] on span "啟動 關閉" at bounding box center [661, 348] width 52 height 14
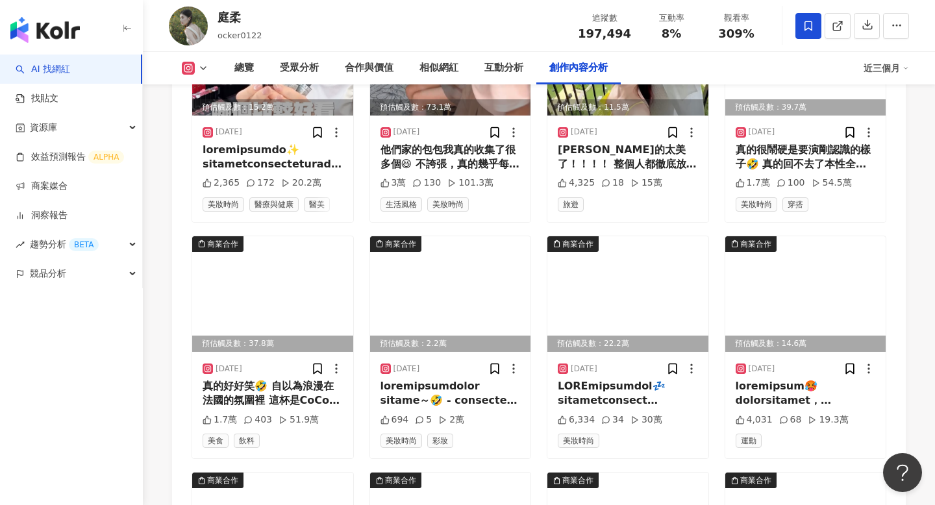
scroll to position [4208, 0]
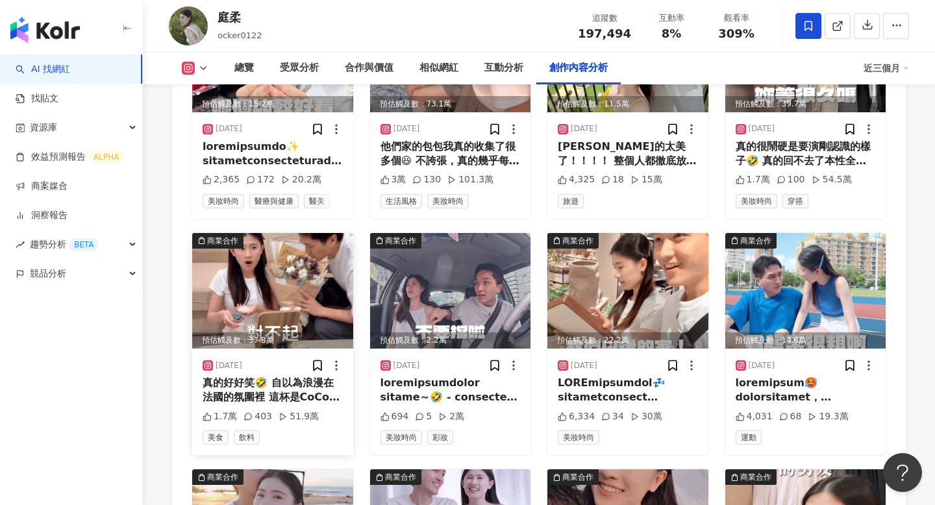
click at [229, 262] on img at bounding box center [272, 291] width 161 height 116
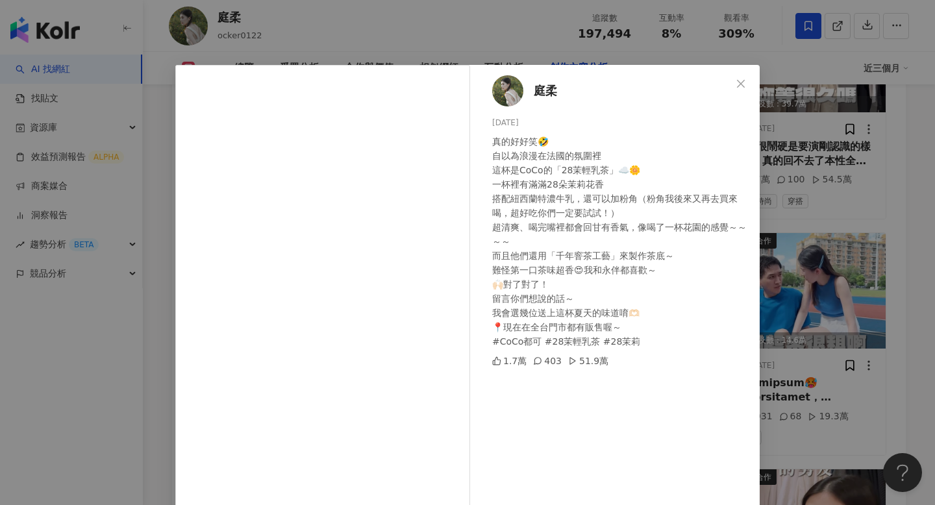
click at [764, 305] on div "庭柔 2025/7/18 真的好好笑🤣 自以為浪漫在法國的氛圍裡 這杯是CoCo的「28茉輕乳茶」☁️🌼 一杯裡有滿滿28朵茉莉花香 搭配紐西蘭特濃牛乳，還可…" at bounding box center [467, 252] width 935 height 505
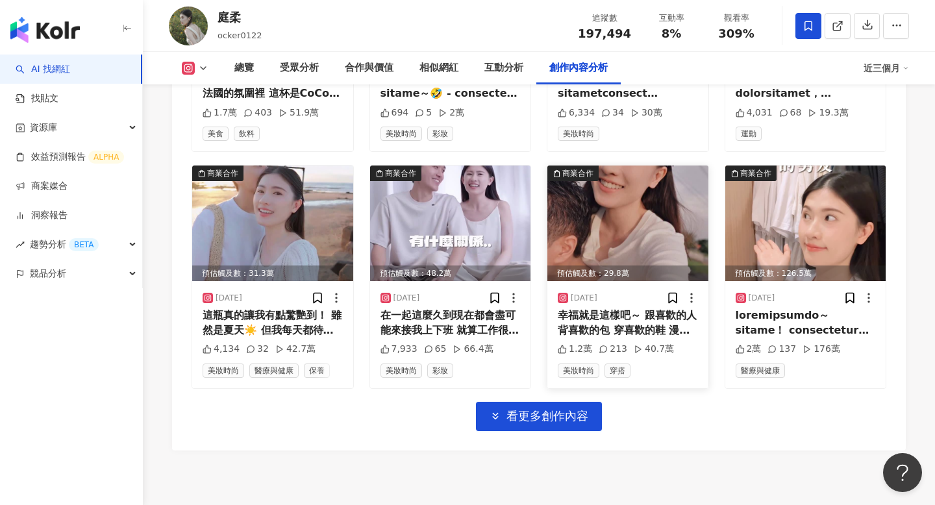
scroll to position [4513, 0]
click at [555, 408] on span "看更多創作內容" at bounding box center [547, 415] width 82 height 14
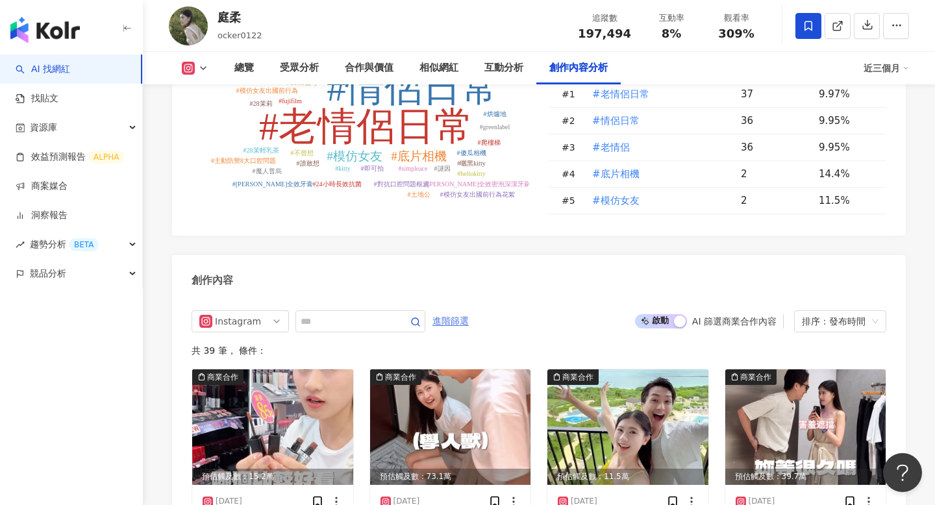
scroll to position [3824, 0]
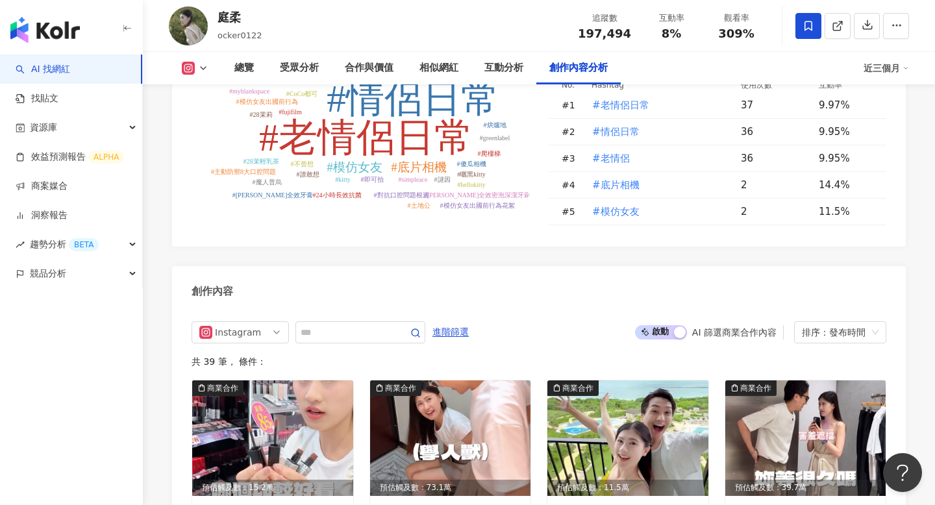
click at [374, 325] on input "text" at bounding box center [346, 333] width 91 height 16
type input "*****"
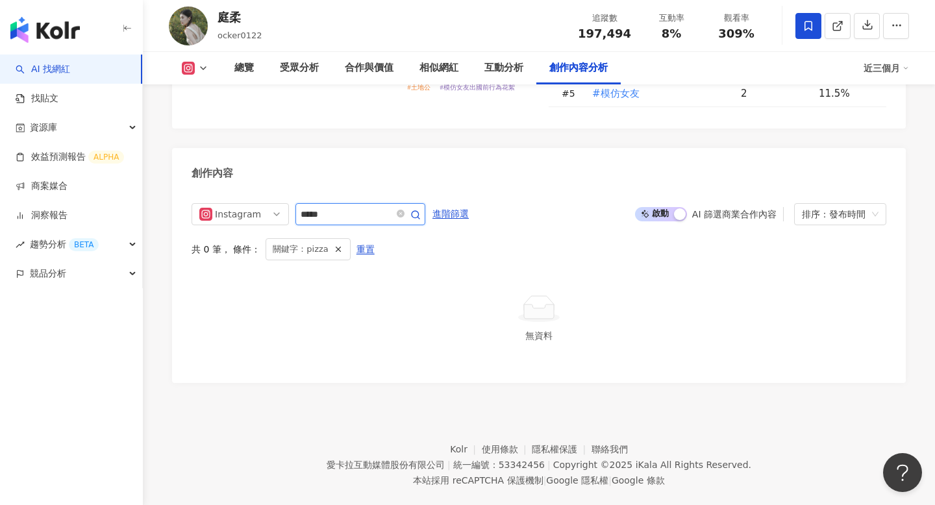
scroll to position [3901, 0]
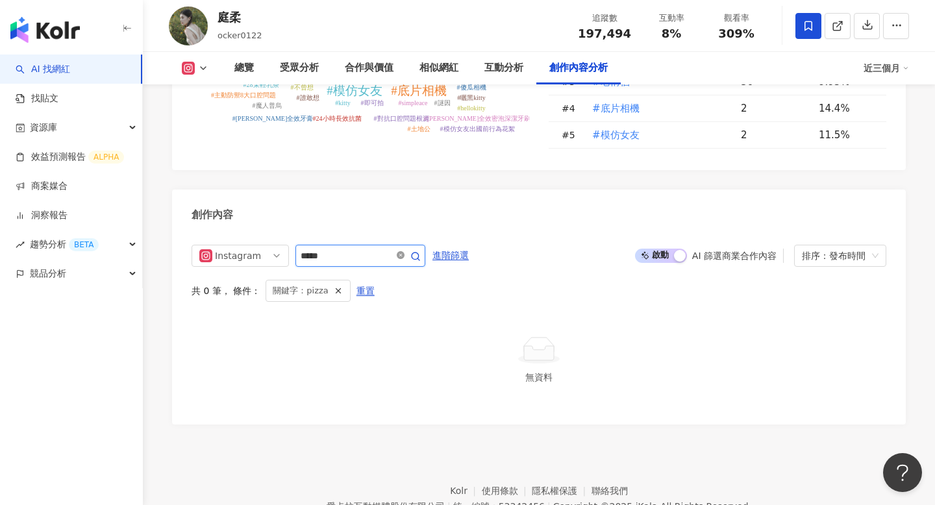
click at [405, 251] on icon "close-circle" at bounding box center [401, 255] width 8 height 8
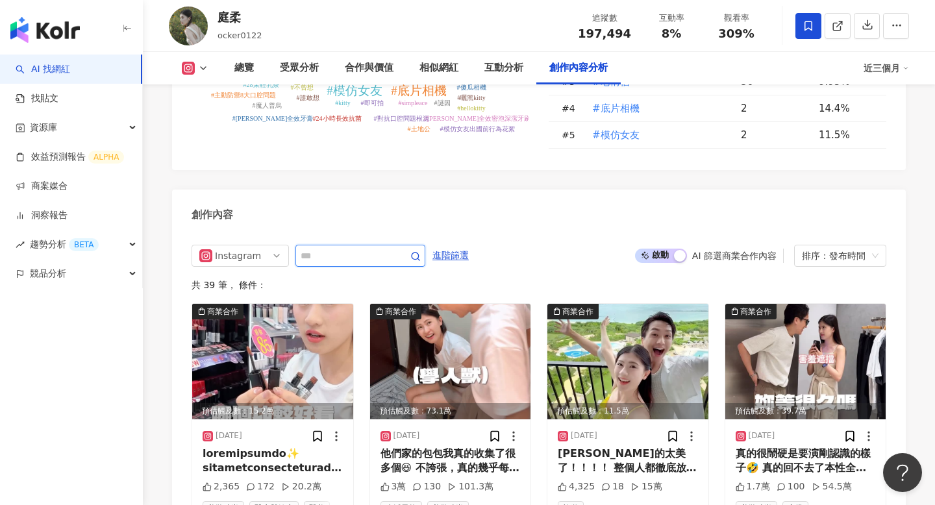
scroll to position [3943, 0]
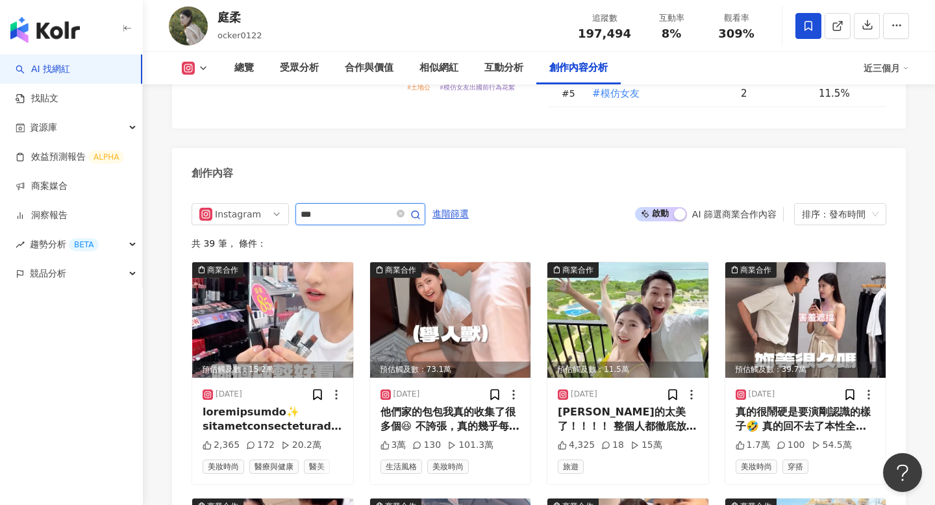
type input "***"
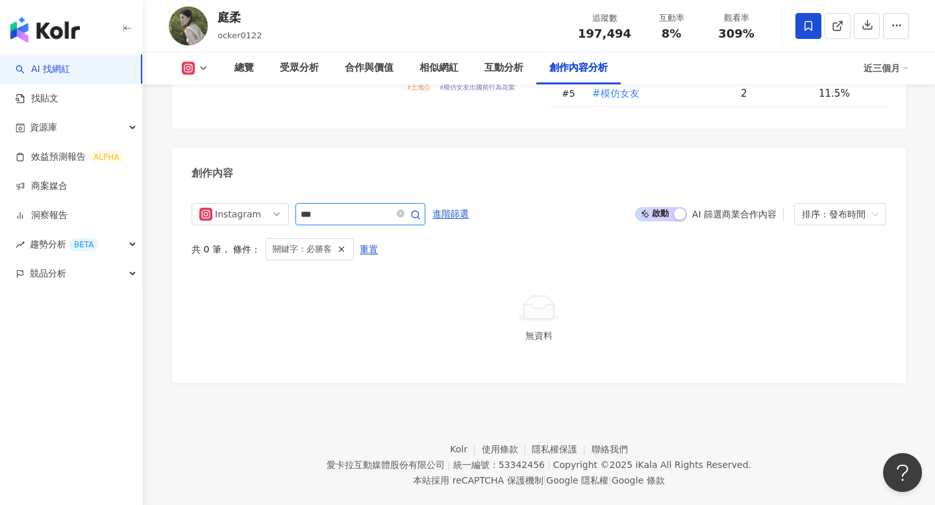
scroll to position [3901, 0]
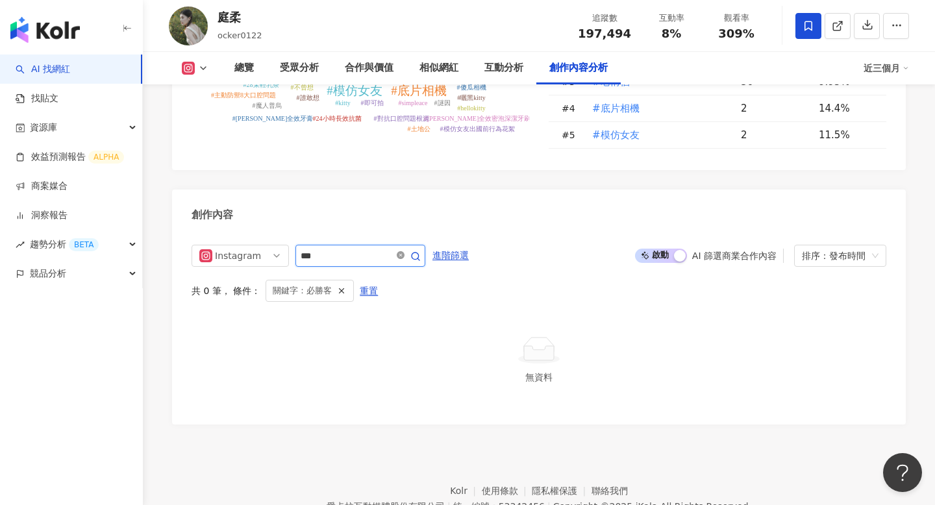
click at [405, 251] on icon "close-circle" at bounding box center [401, 255] width 8 height 8
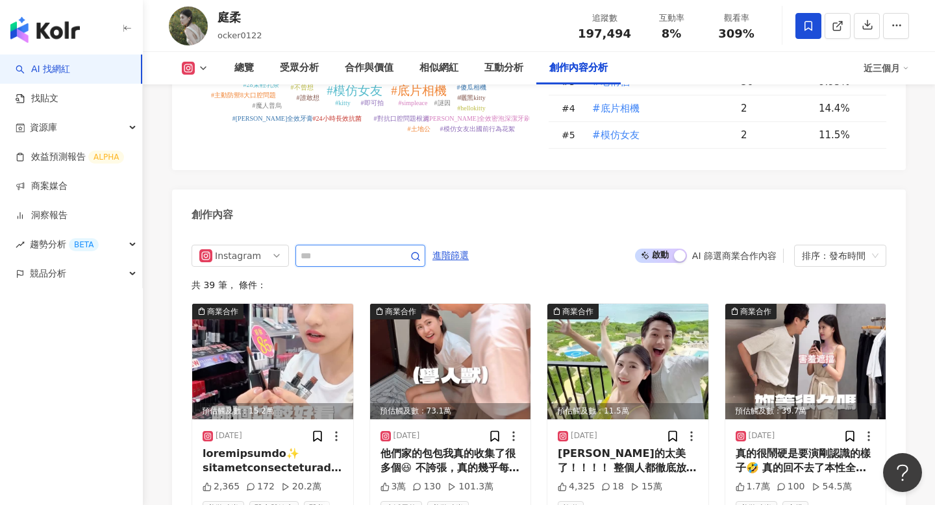
scroll to position [3943, 0]
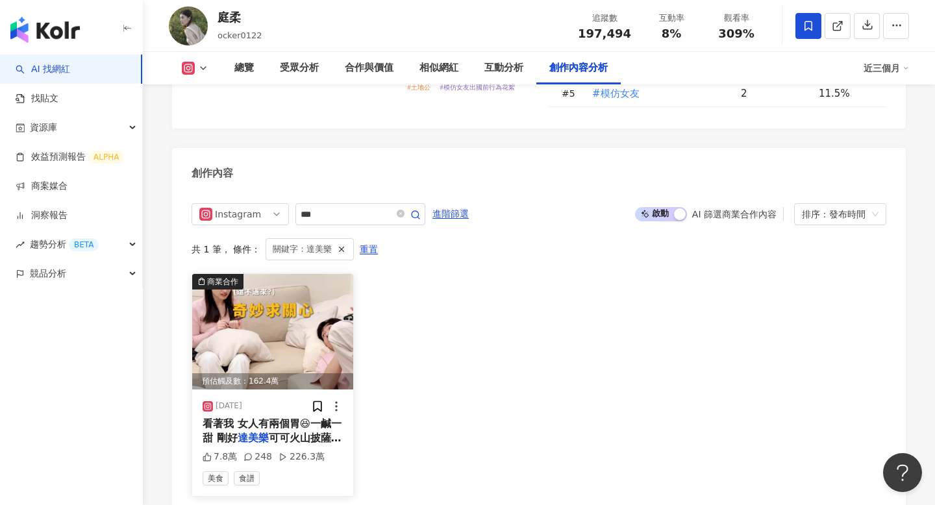
click at [282, 274] on img at bounding box center [272, 332] width 161 height 116
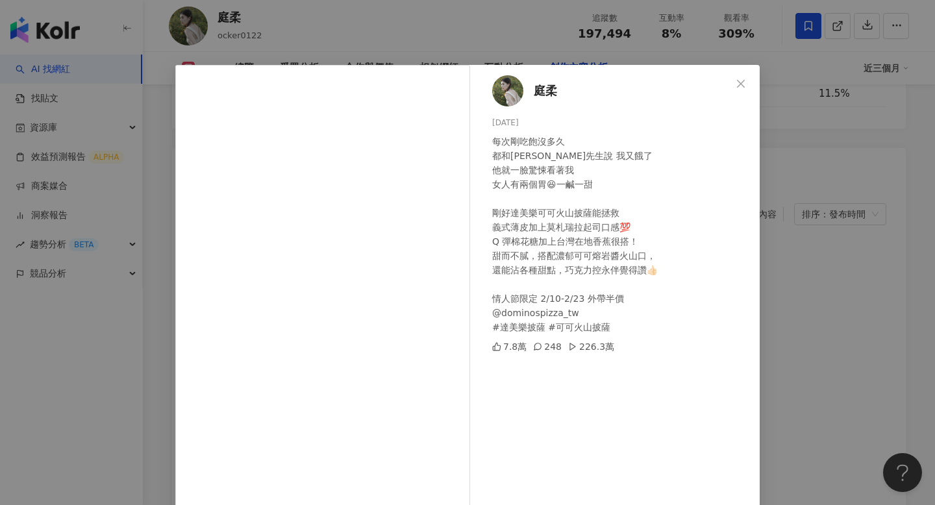
click at [604, 292] on div "每次剛吃飽沒多久 都和永伴先生說 我又餓了 他就一臉驚悚看著我 女人有兩個胃😆一鹹一甜 剛好達美樂可可火山披薩能拯救 義式薄皮加上莫札瑞拉起司口感💯 Q 彈棉…" at bounding box center [620, 234] width 257 height 200
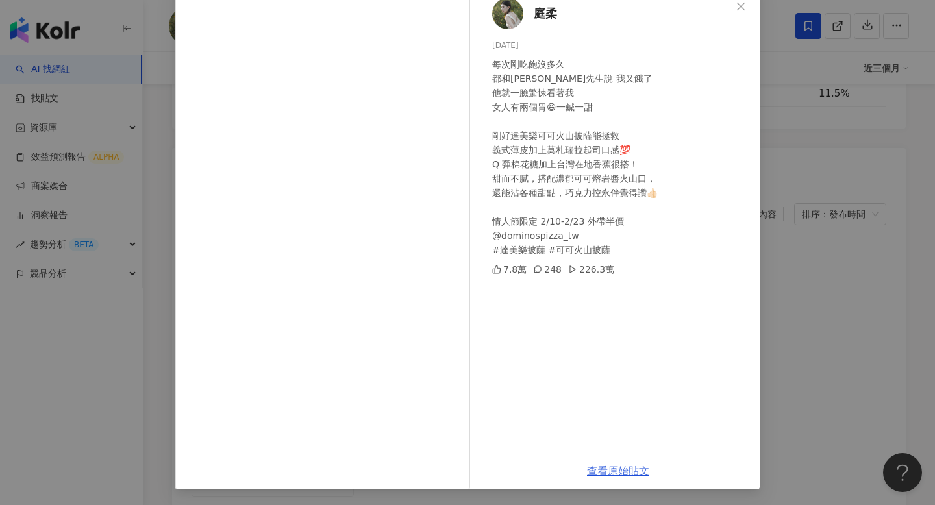
click at [616, 476] on link "查看原始貼文" at bounding box center [618, 471] width 62 height 12
click at [819, 218] on div "庭柔 2025/2/10 每次剛吃飽沒多久 都和永伴先生說 我又餓了 他就一臉驚悚看著我 女人有兩個胃😆一鹹一甜 剛好達美樂可可火山披薩能拯救 義式薄皮加上莫…" at bounding box center [467, 252] width 935 height 505
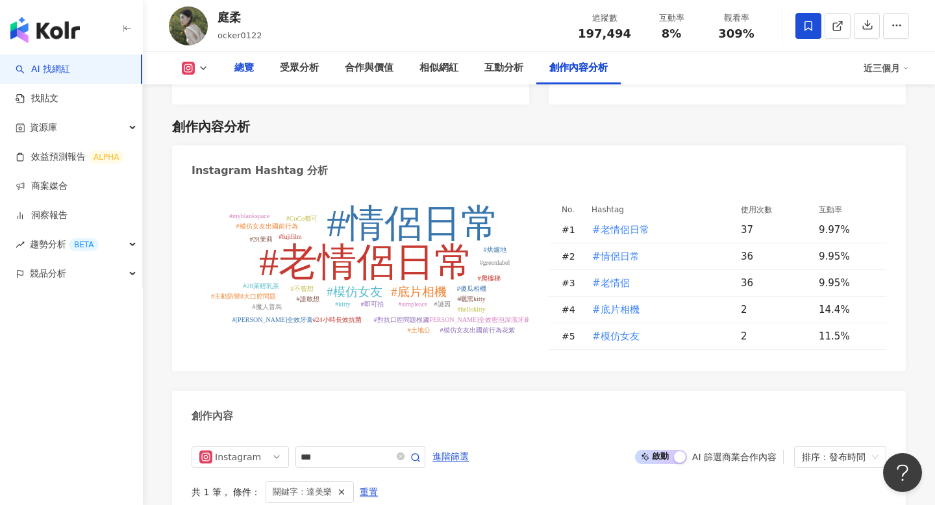
click at [240, 60] on div "總覽" at bounding box center [243, 68] width 45 height 32
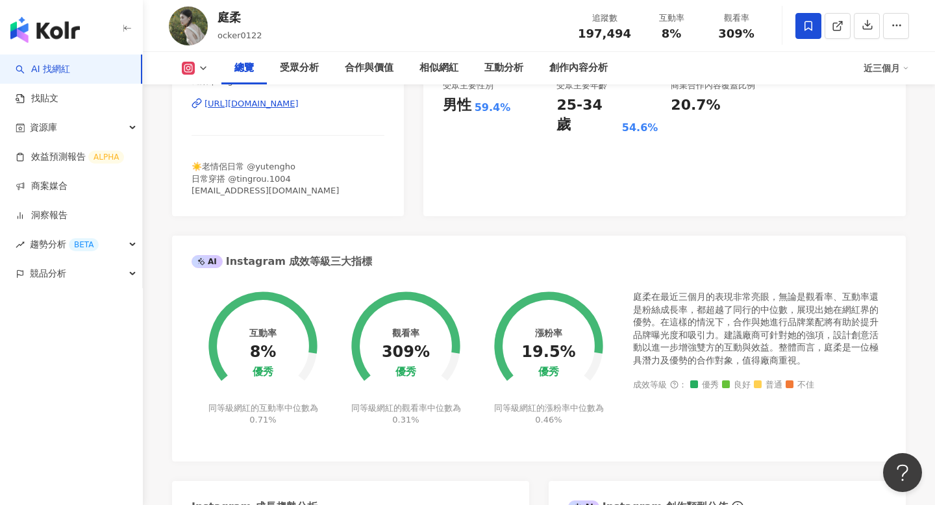
scroll to position [363, 0]
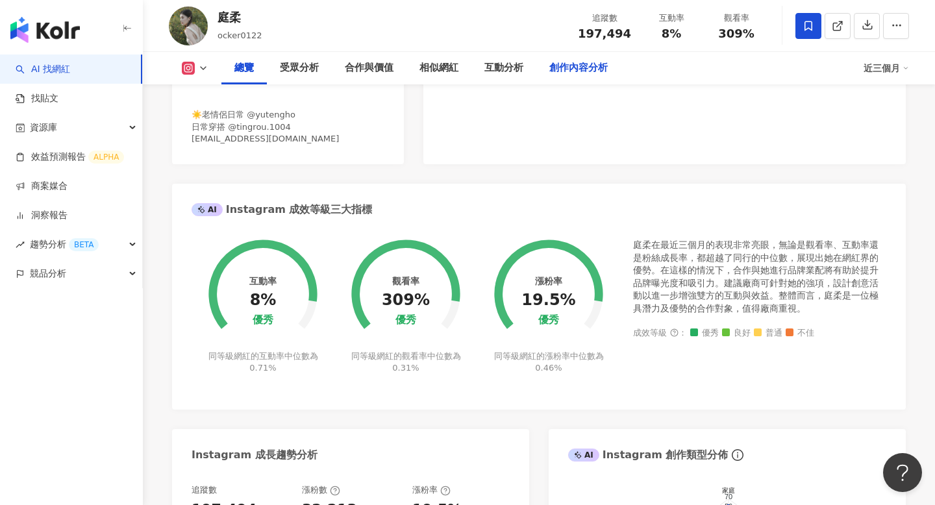
click at [586, 74] on div "創作內容分析" at bounding box center [578, 68] width 58 height 16
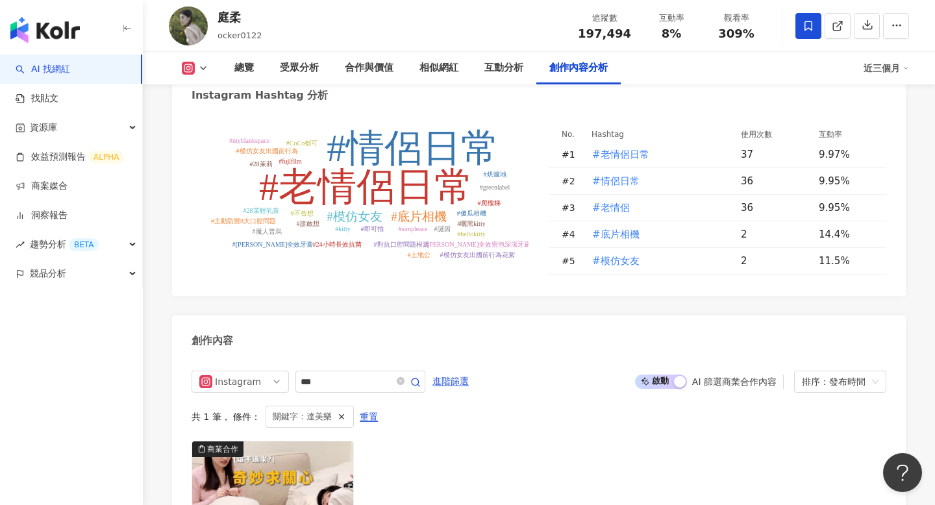
scroll to position [3790, 0]
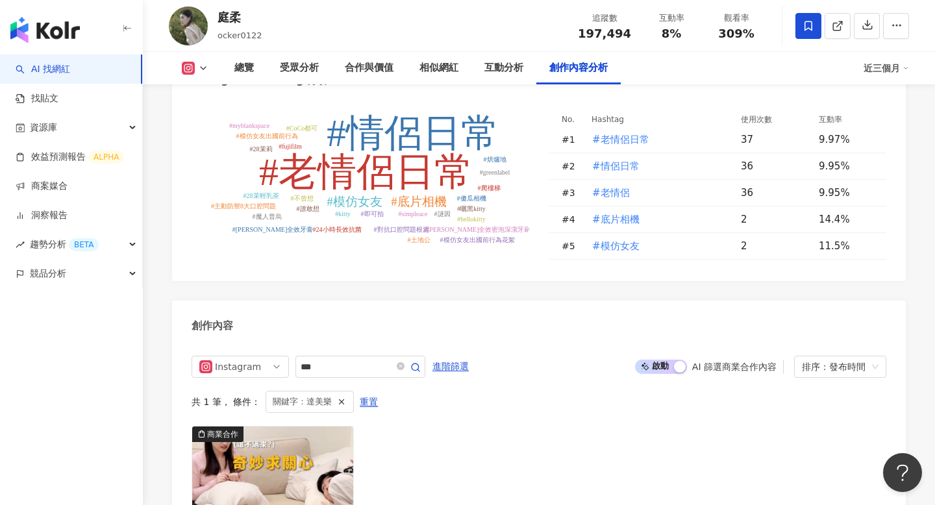
click at [614, 27] on span "197,494" at bounding box center [604, 34] width 53 height 14
copy span "197,494"
click at [730, 36] on span "309%" at bounding box center [736, 33] width 36 height 13
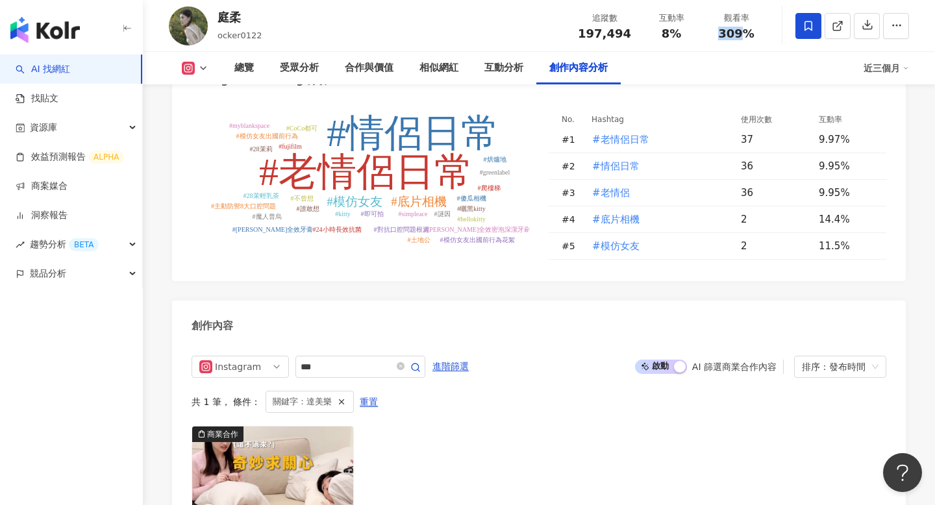
click at [730, 36] on span "309%" at bounding box center [736, 33] width 36 height 13
copy span "309%"
click at [223, 20] on div "庭柔" at bounding box center [240, 17] width 45 height 16
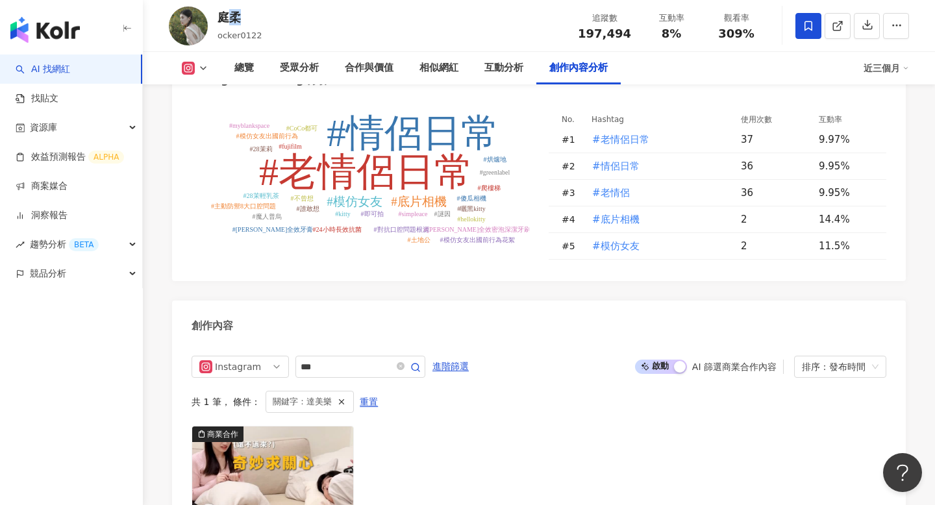
click at [223, 20] on div "庭柔" at bounding box center [240, 17] width 45 height 16
copy div "庭柔"
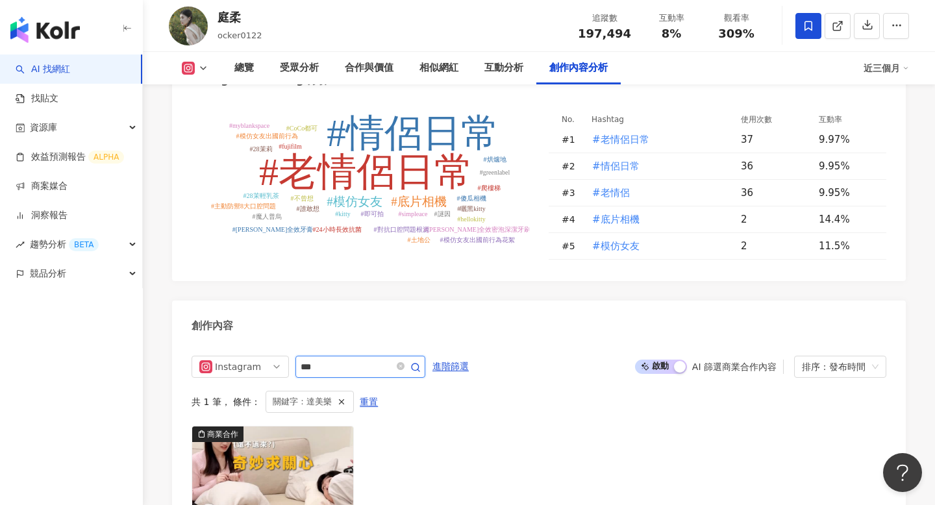
click at [343, 359] on input "***" at bounding box center [346, 367] width 91 height 16
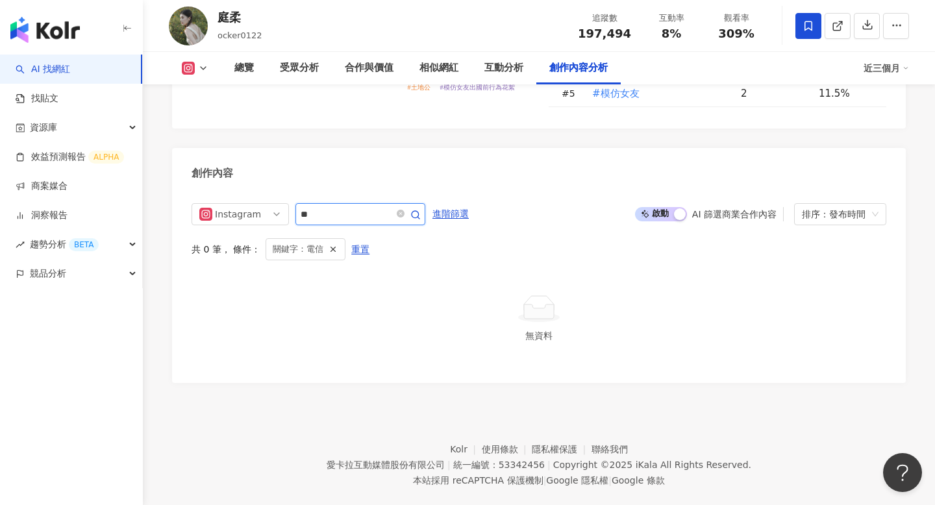
scroll to position [3901, 0]
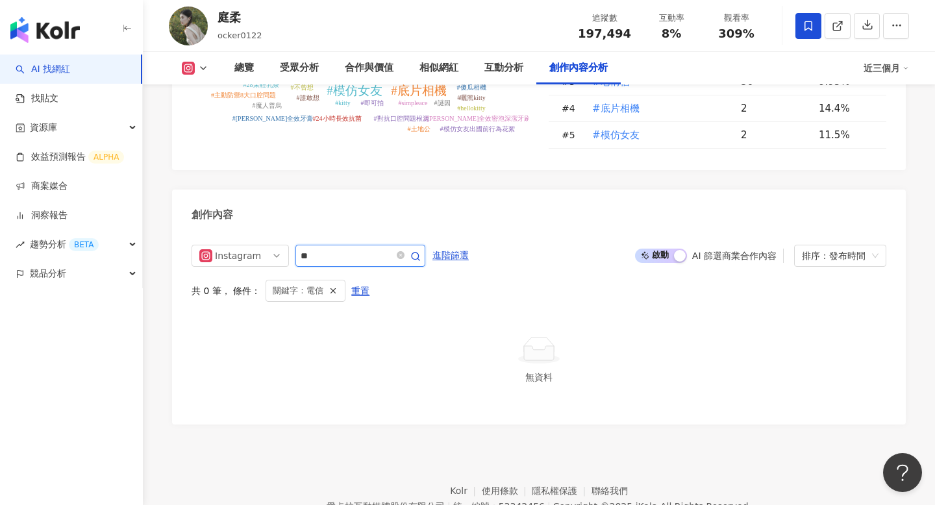
click at [361, 248] on input "**" at bounding box center [346, 256] width 91 height 16
click at [334, 248] on input "**" at bounding box center [346, 256] width 91 height 16
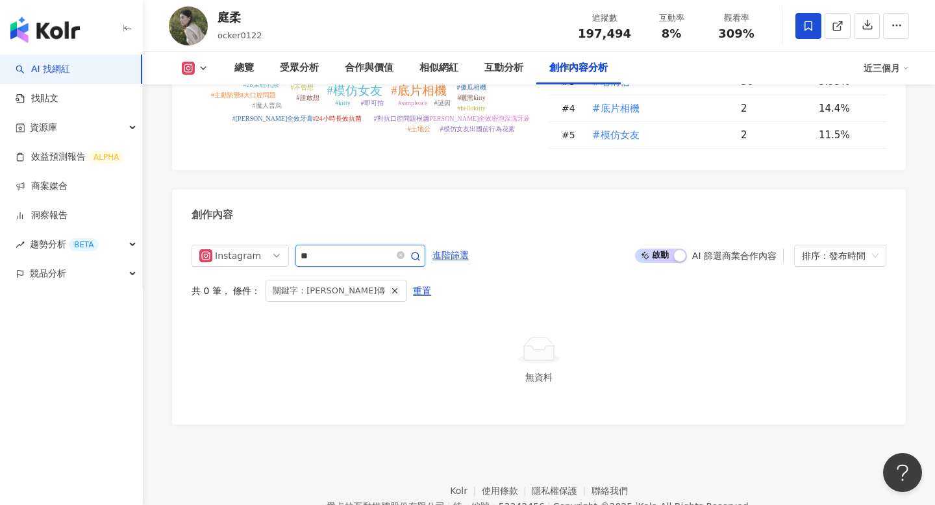
click at [334, 248] on input "**" at bounding box center [346, 256] width 91 height 16
type input "***"
click at [350, 248] on input "***" at bounding box center [346, 256] width 91 height 16
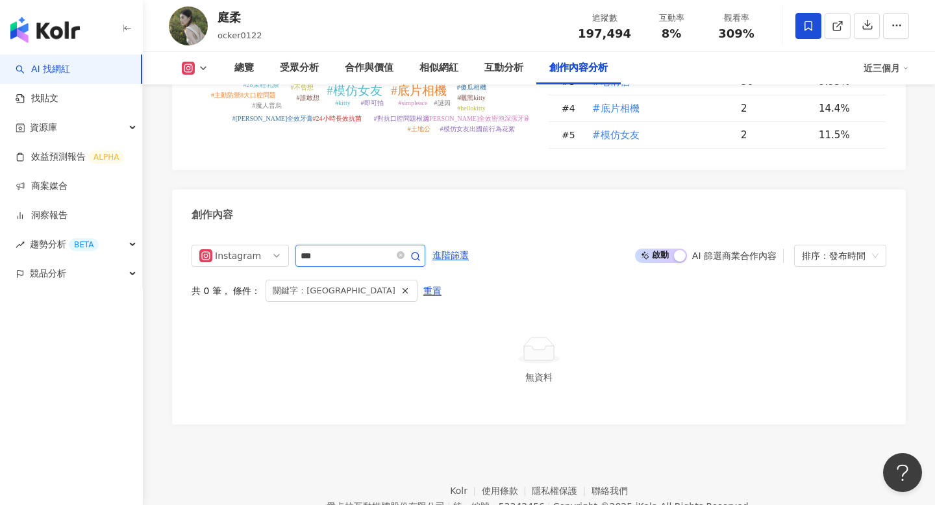
click at [350, 248] on input "***" at bounding box center [346, 256] width 91 height 16
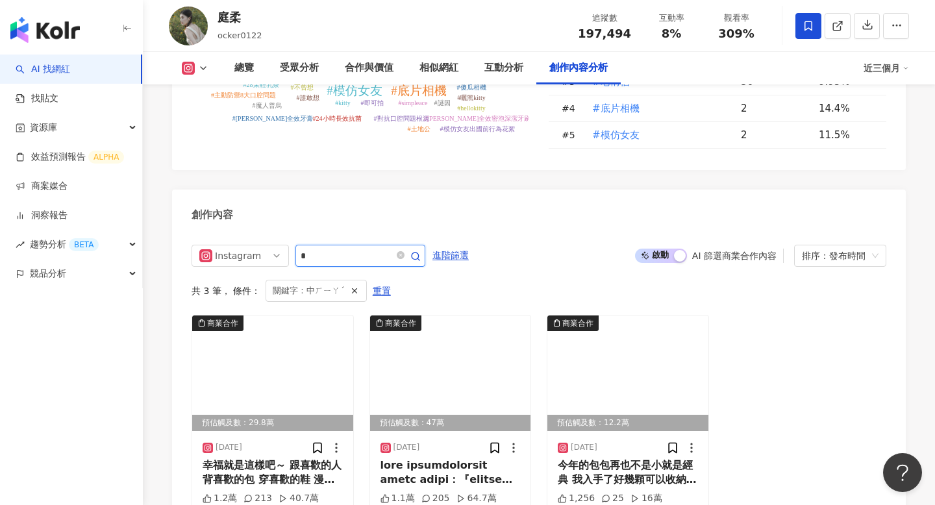
scroll to position [3943, 0]
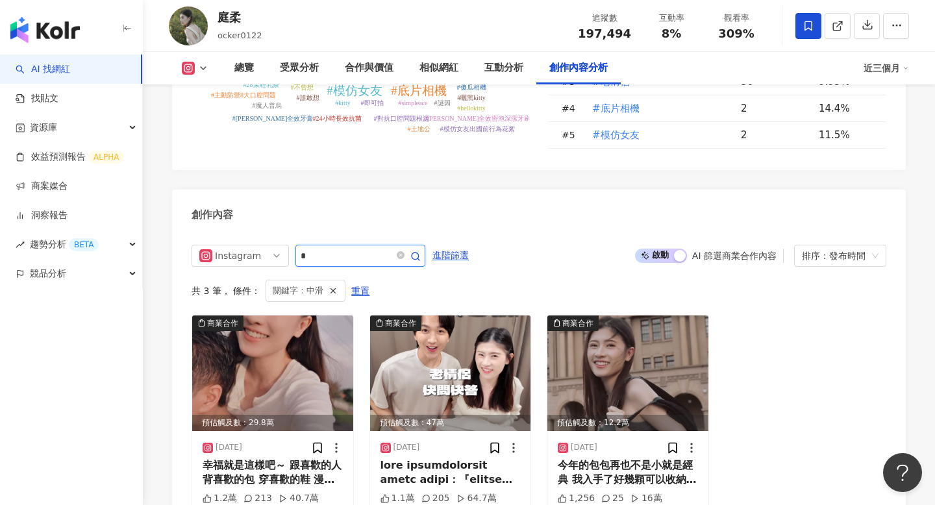
type input "*"
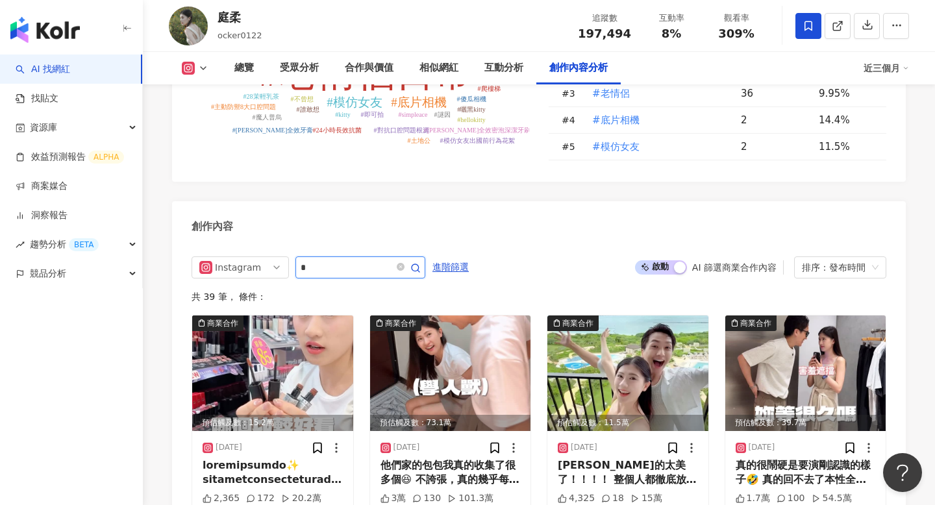
scroll to position [3943, 0]
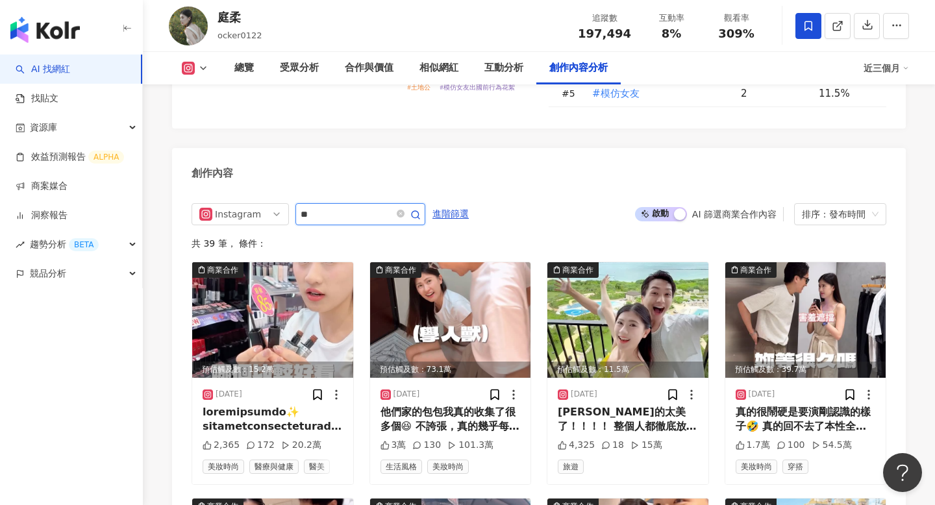
type input "**"
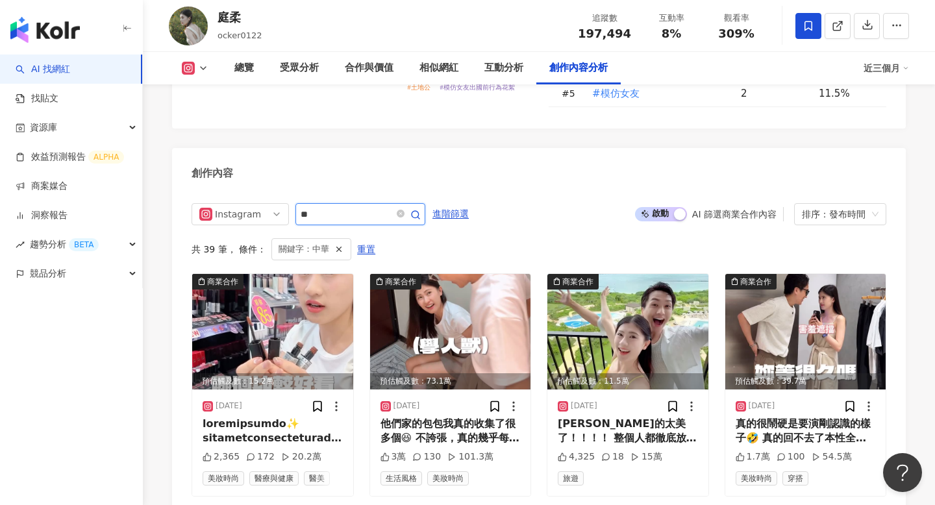
scroll to position [3901, 0]
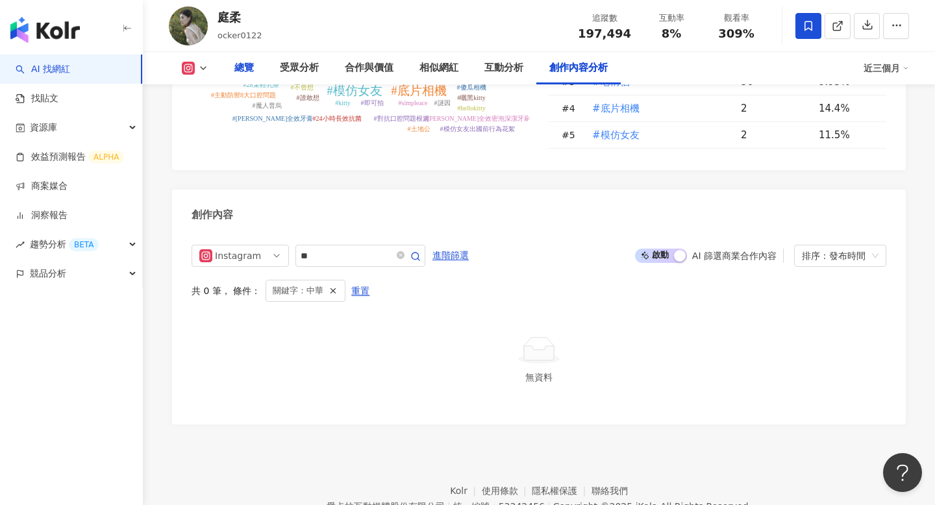
click at [252, 61] on div "總覽" at bounding box center [243, 68] width 19 height 16
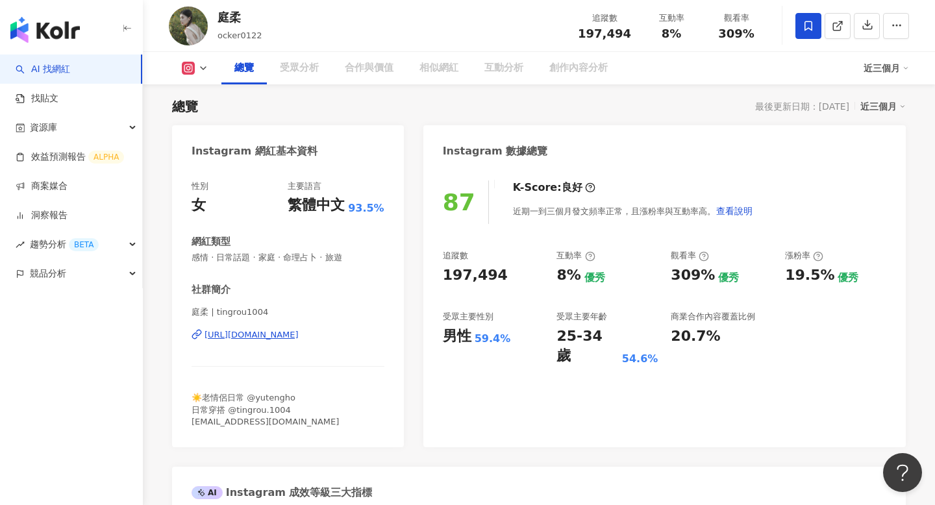
click at [252, 61] on div "總覽" at bounding box center [243, 68] width 19 height 16
click at [874, 13] on button "button" at bounding box center [867, 26] width 26 height 26
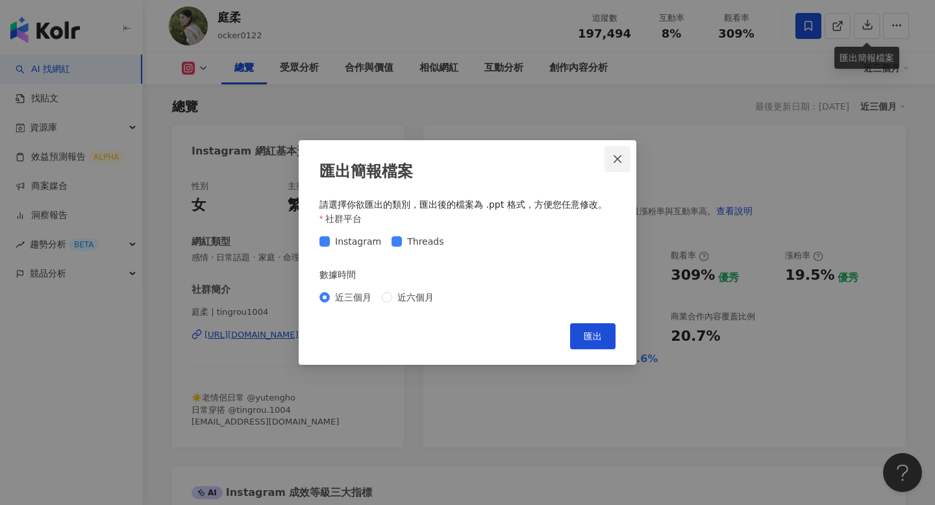
click at [622, 151] on button "Close" at bounding box center [617, 159] width 26 height 26
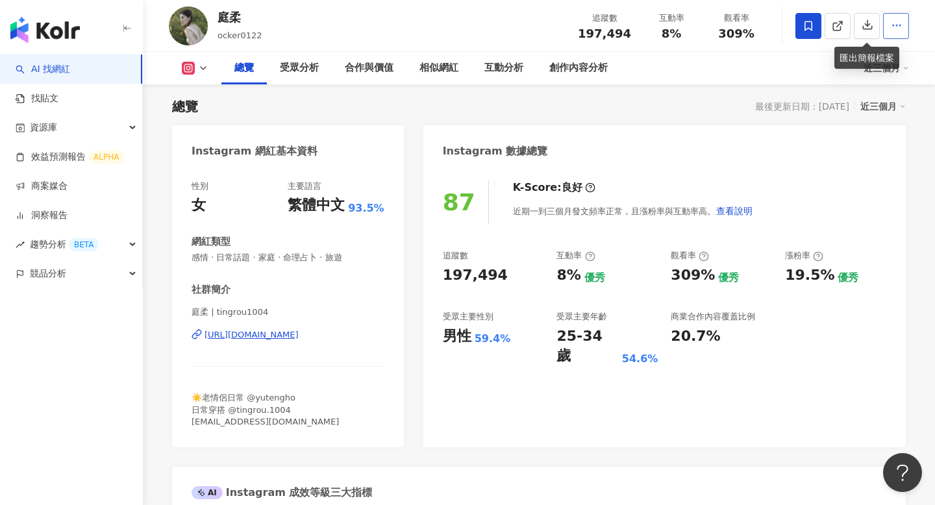
click at [904, 24] on button "button" at bounding box center [896, 26] width 26 height 26
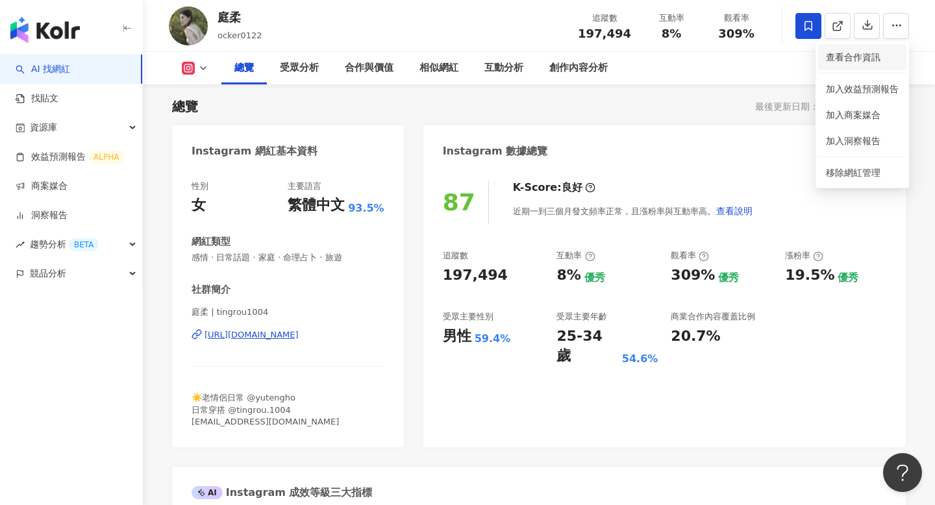
click at [858, 66] on li "查看合作資訊" at bounding box center [862, 57] width 88 height 26
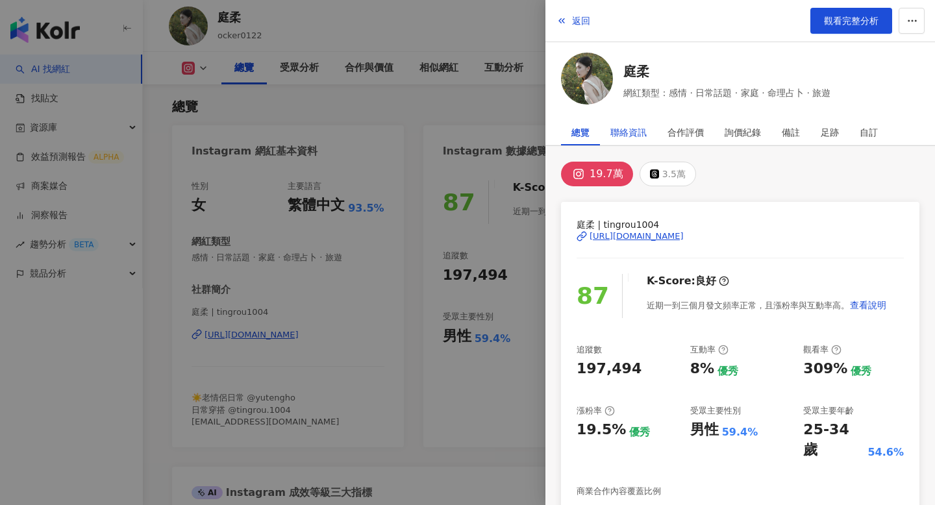
click at [639, 134] on div "聯絡資訊" at bounding box center [628, 132] width 36 height 26
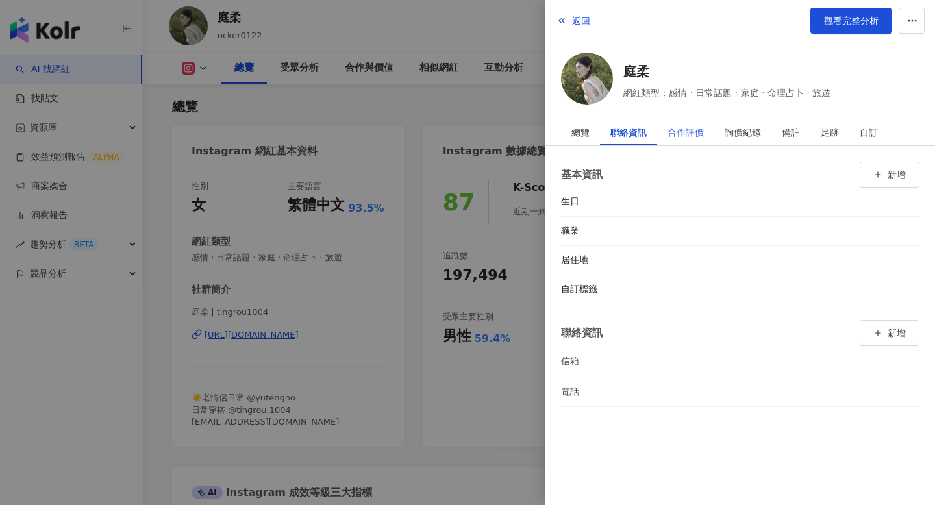
click at [681, 136] on div "合作評價" at bounding box center [685, 132] width 36 height 26
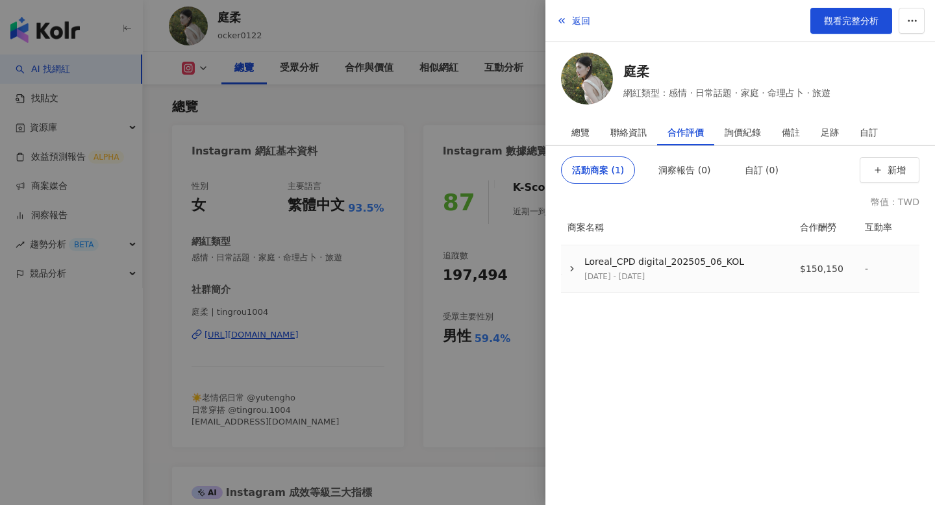
click at [679, 285] on td "Loreal_CPD digital_202505_06_KOL 2025/5/6 - 2025/6/30" at bounding box center [675, 268] width 227 height 47
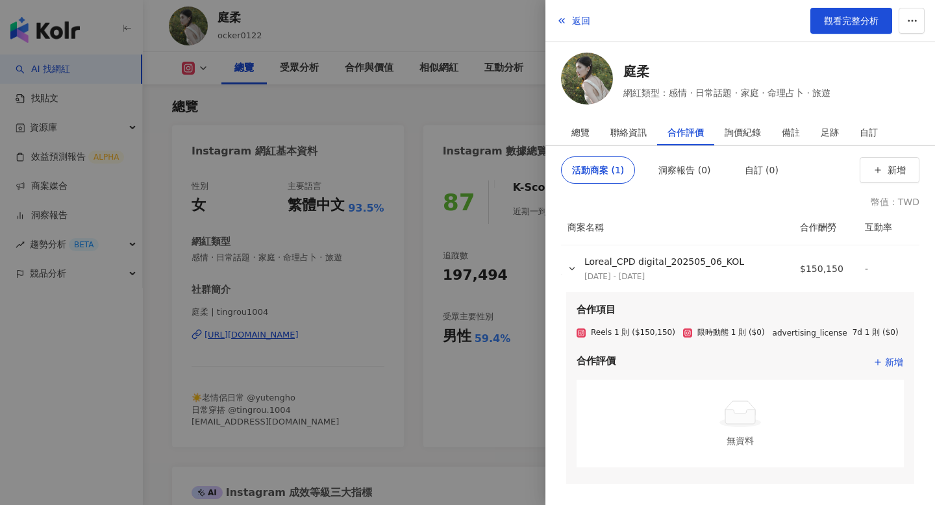
click at [463, 193] on div at bounding box center [467, 252] width 935 height 505
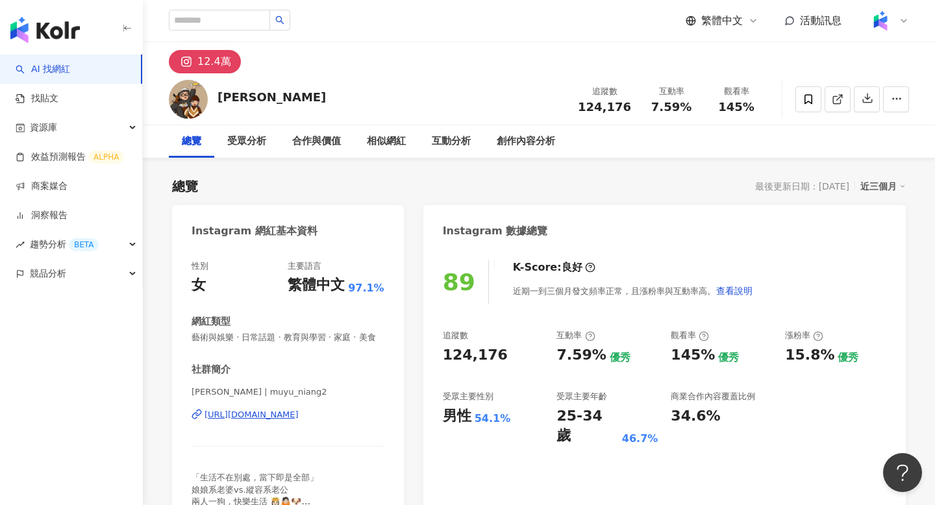
click at [270, 418] on div "[URL][DOMAIN_NAME]" at bounding box center [252, 415] width 94 height 12
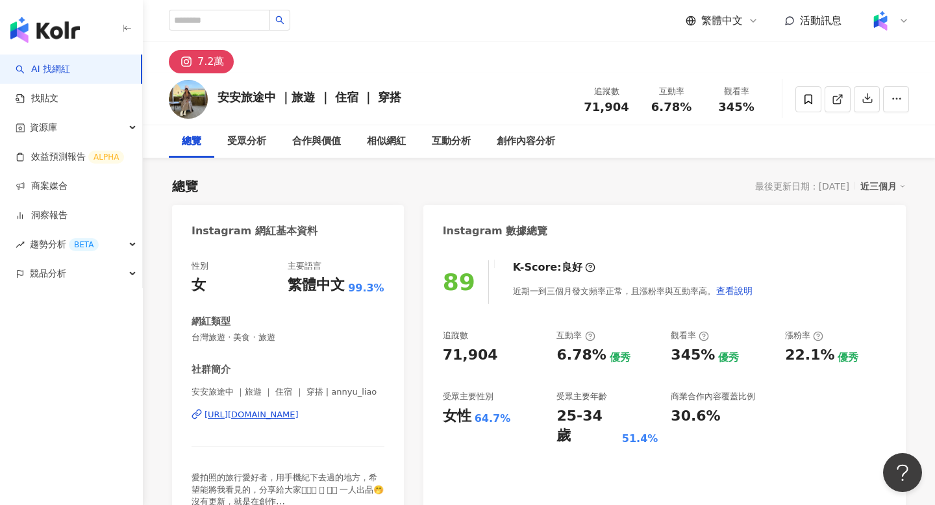
click at [299, 418] on div "[URL][DOMAIN_NAME]" at bounding box center [252, 415] width 94 height 12
click at [612, 106] on span "71,904" at bounding box center [606, 107] width 45 height 14
copy span "71,904"
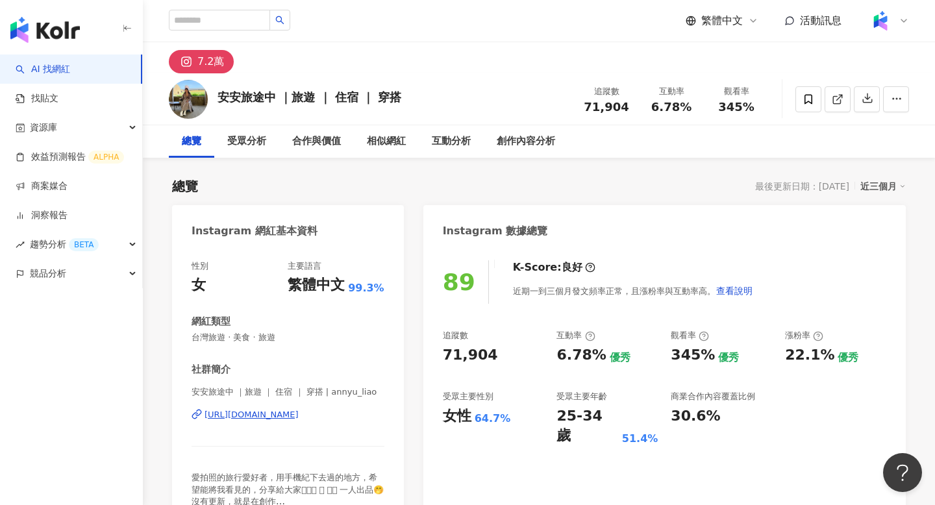
click at [730, 94] on div "觀看率" at bounding box center [736, 91] width 49 height 13
click at [731, 103] on span "345%" at bounding box center [736, 107] width 36 height 13
copy span "345%"
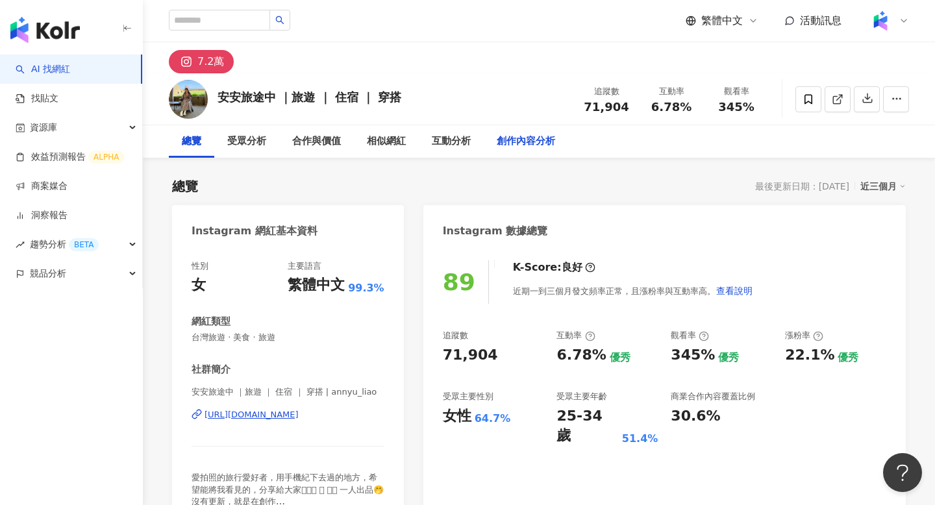
click at [515, 145] on div "創作內容分析" at bounding box center [526, 142] width 58 height 16
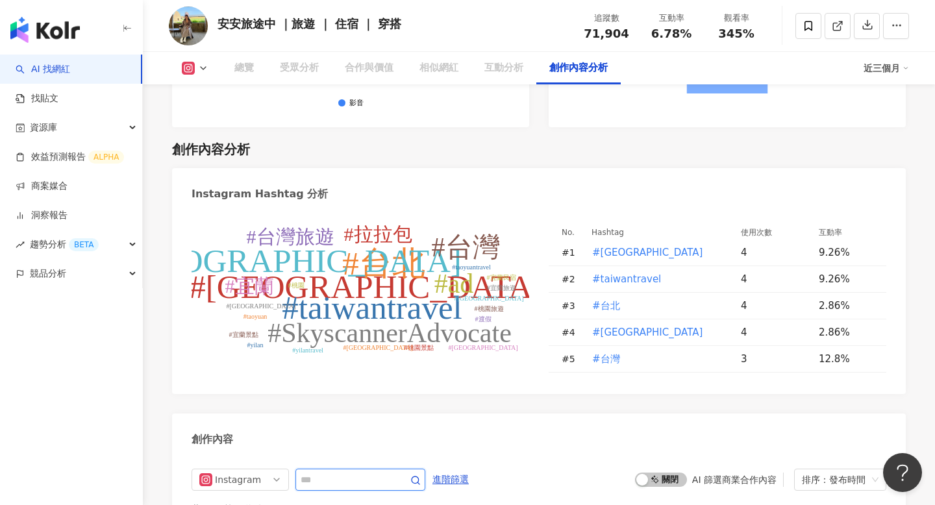
click at [349, 472] on input "text" at bounding box center [346, 480] width 91 height 16
type input "*"
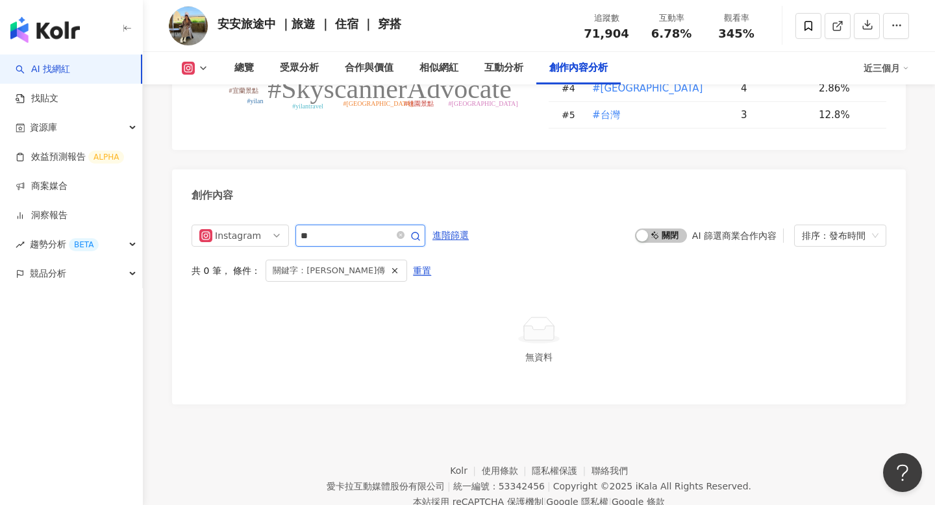
scroll to position [3924, 0]
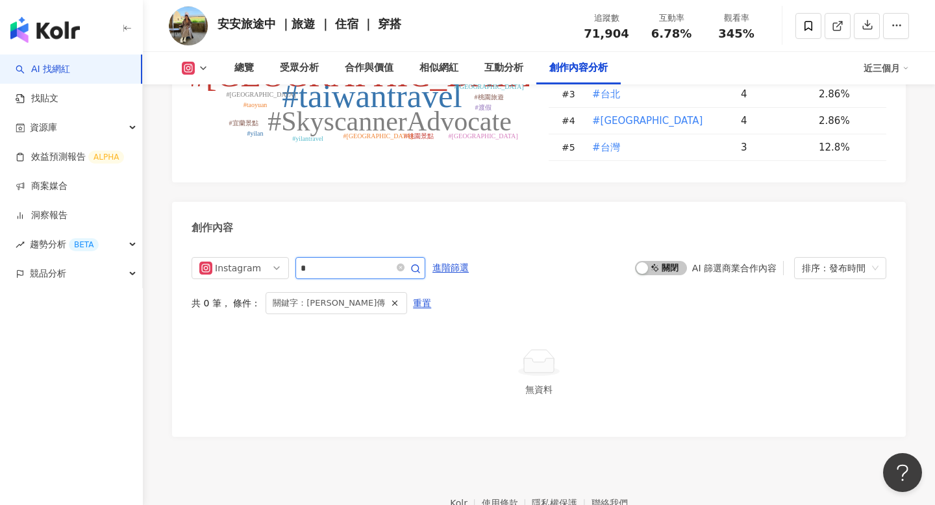
type input "*"
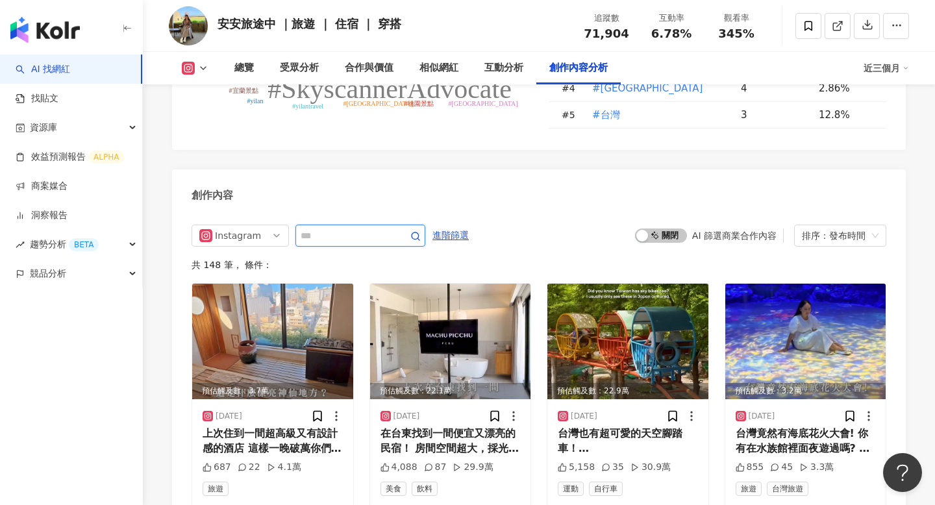
scroll to position [3998, 0]
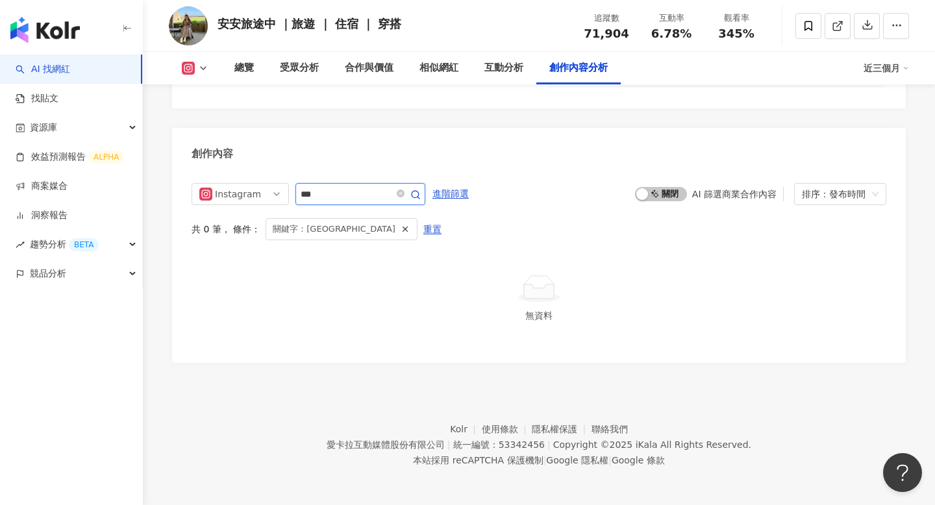
scroll to position [3956, 0]
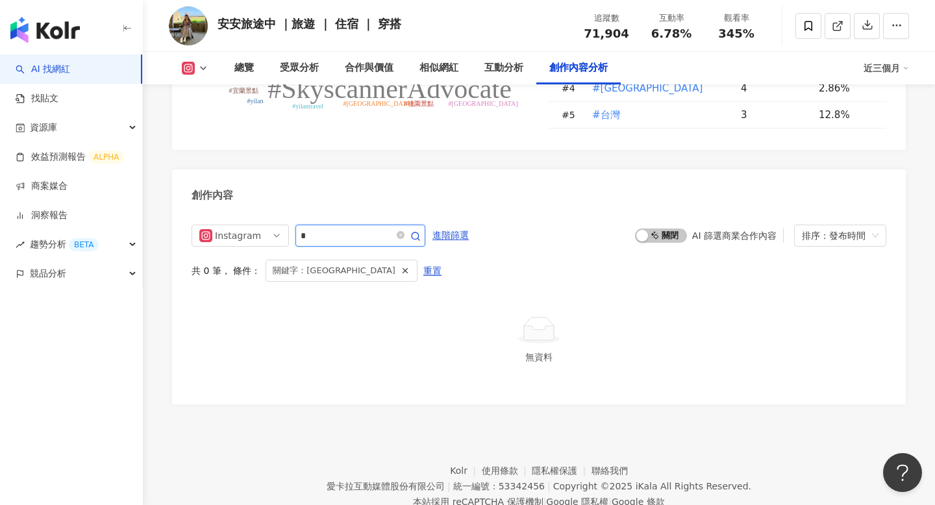
type input "*"
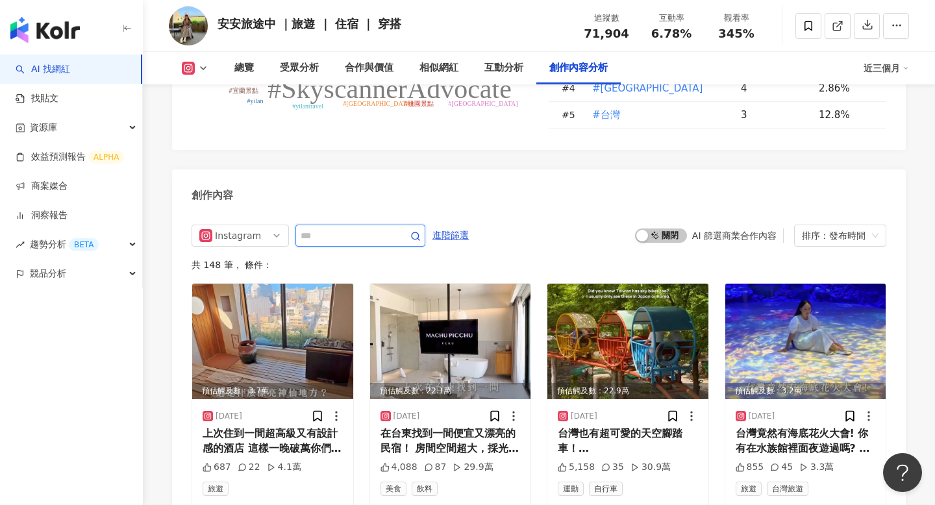
scroll to position [3998, 0]
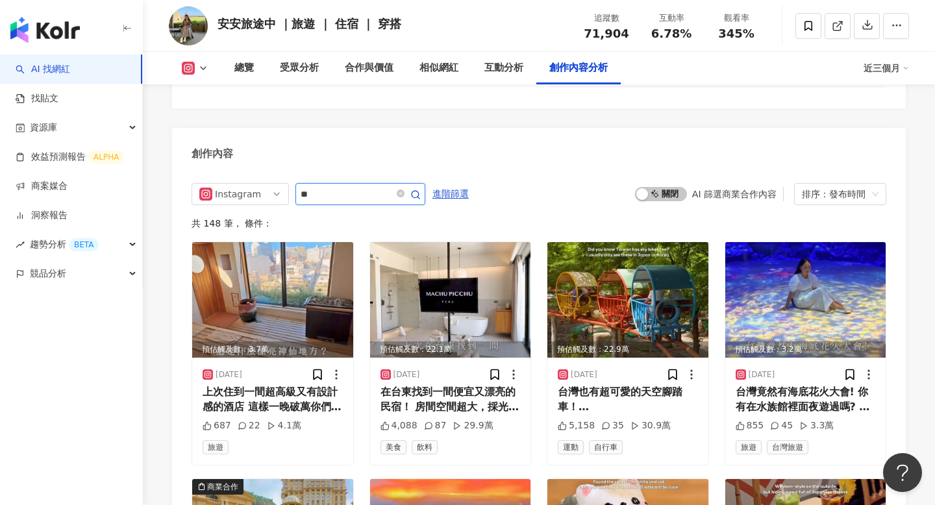
type input "**"
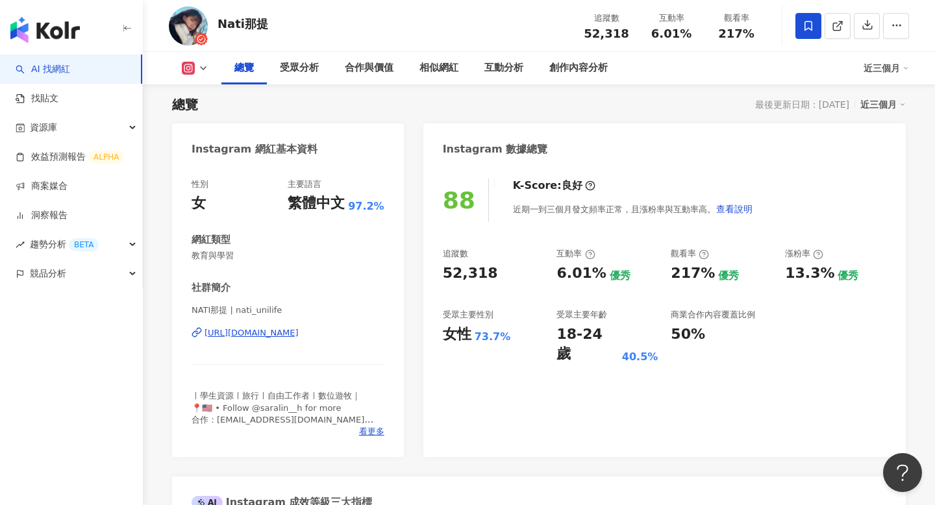
scroll to position [108, 0]
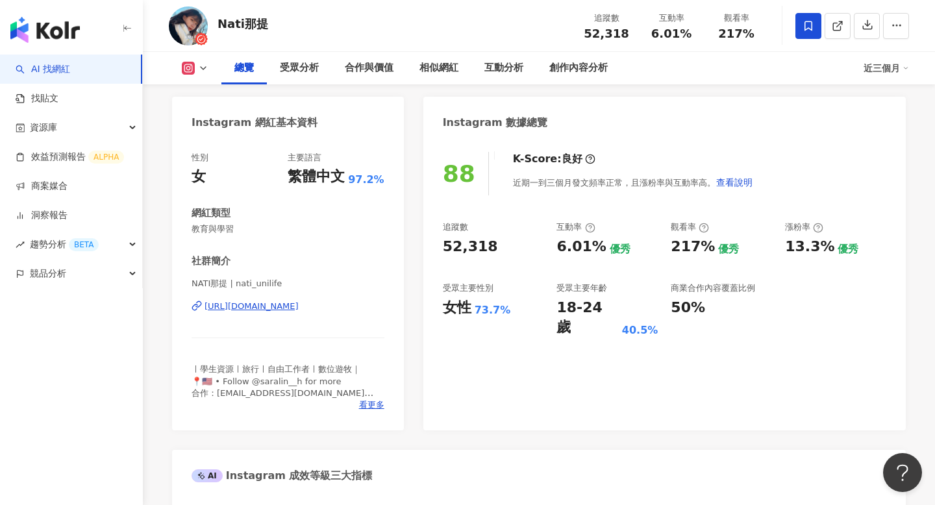
click at [299, 305] on div "[URL][DOMAIN_NAME]" at bounding box center [252, 307] width 94 height 12
click at [608, 66] on div "創作內容分析" at bounding box center [578, 68] width 84 height 32
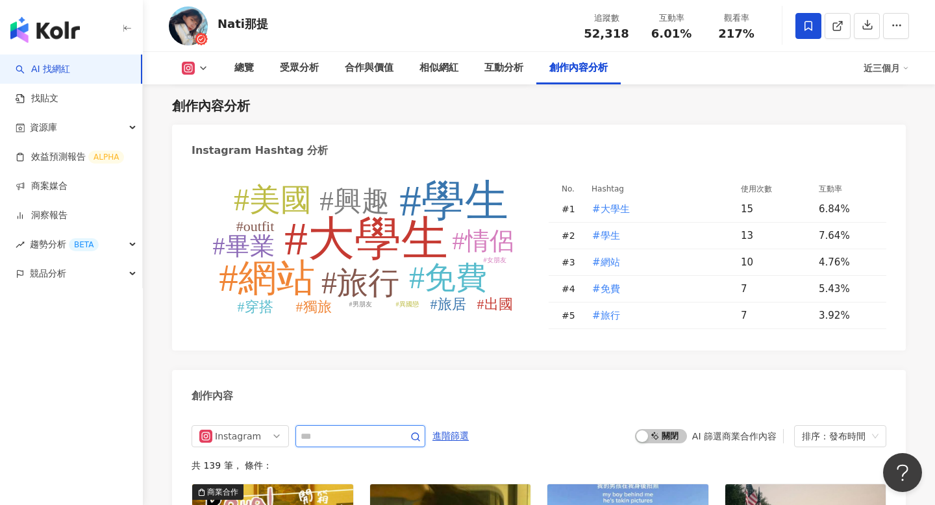
click at [356, 434] on input "text" at bounding box center [346, 437] width 91 height 16
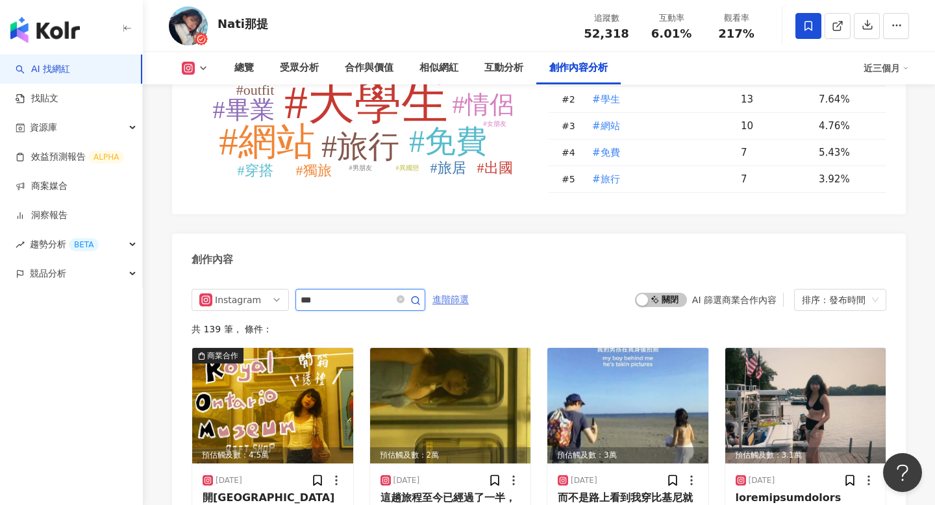
type input "***"
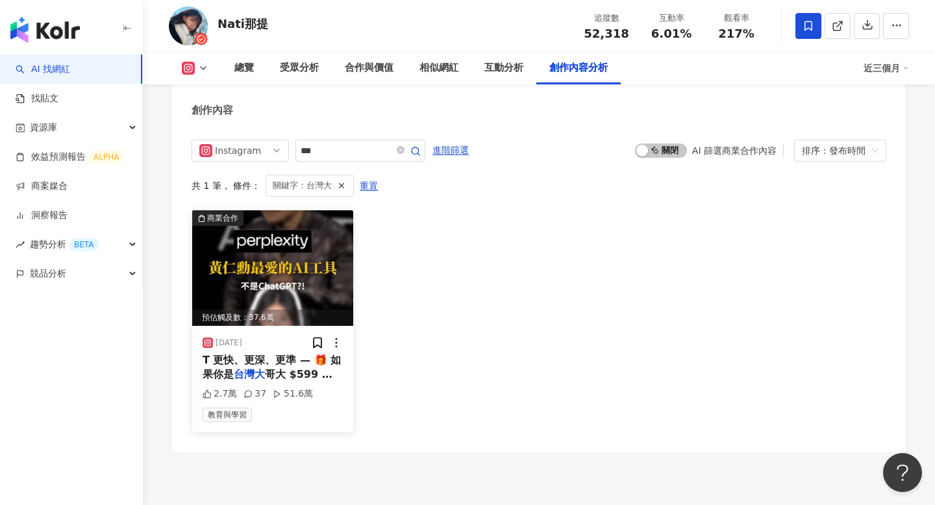
click at [325, 256] on img at bounding box center [272, 268] width 161 height 116
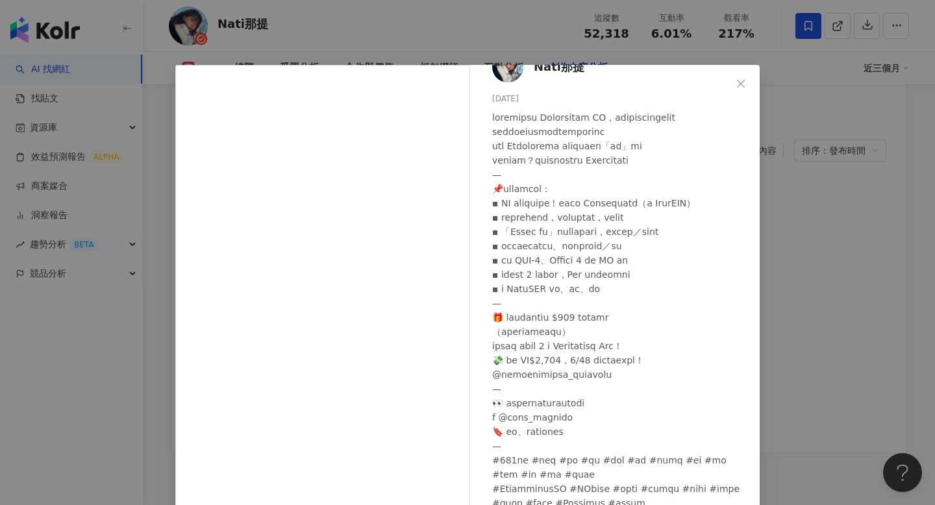
scroll to position [33, 0]
click at [821, 259] on div "Nati那提 [DATE] 2.7萬 37 51.6萬 查看原始貼文" at bounding box center [467, 252] width 935 height 505
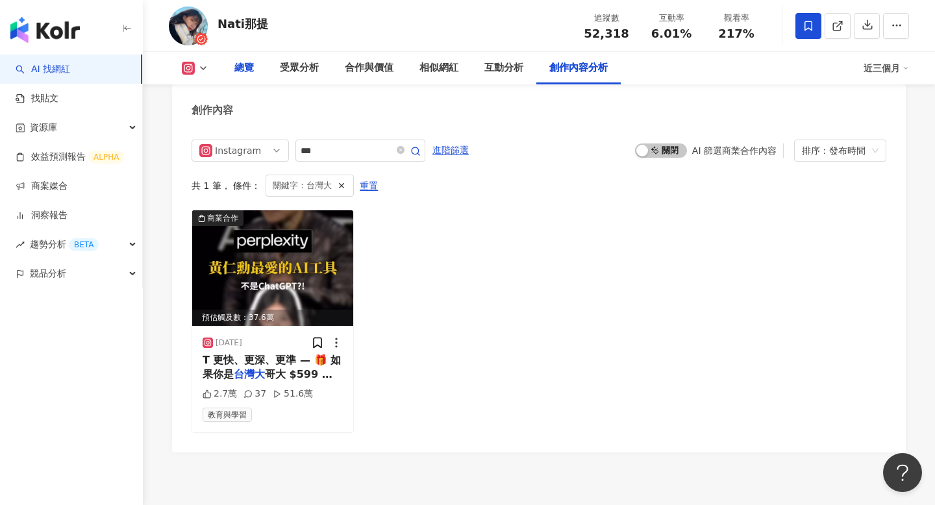
click at [248, 68] on div "總覽" at bounding box center [243, 68] width 19 height 16
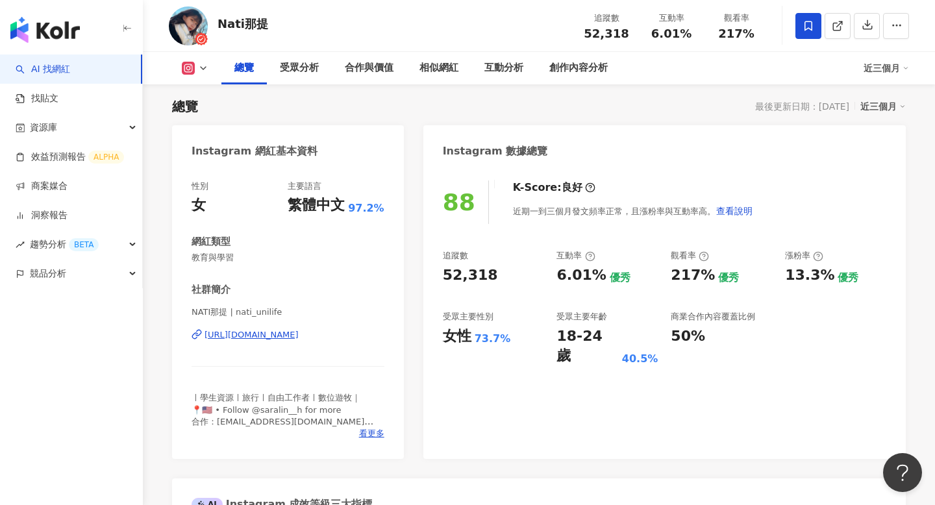
click at [622, 32] on span "52,318" at bounding box center [606, 34] width 45 height 14
copy span "52,318"
click at [665, 31] on span "6.01%" at bounding box center [671, 33] width 40 height 13
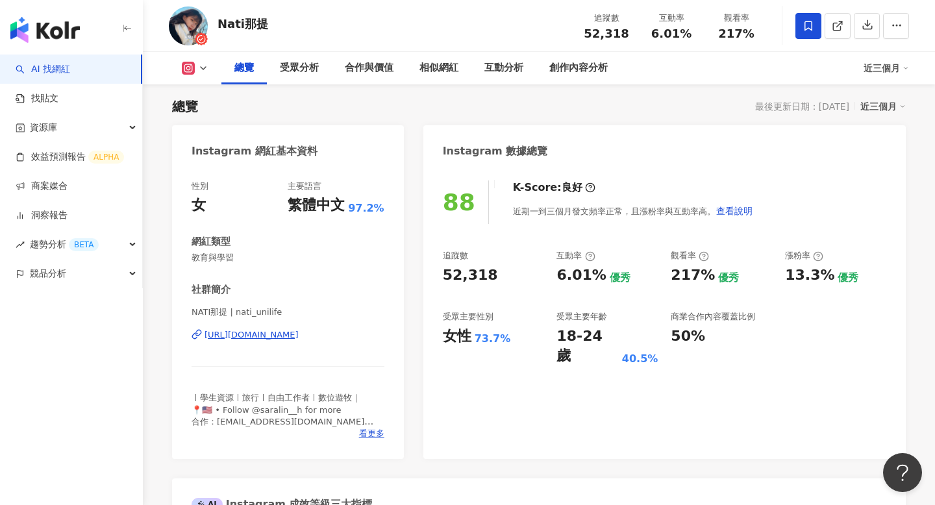
click at [739, 42] on div "追蹤數 52,318 互動率 6.01% 觀看率 217%" at bounding box center [671, 25] width 195 height 38
click at [739, 39] on span "217%" at bounding box center [736, 33] width 36 height 13
click at [739, 38] on span "217%" at bounding box center [736, 33] width 36 height 13
copy span "217%"
